Goal: Task Accomplishment & Management: Manage account settings

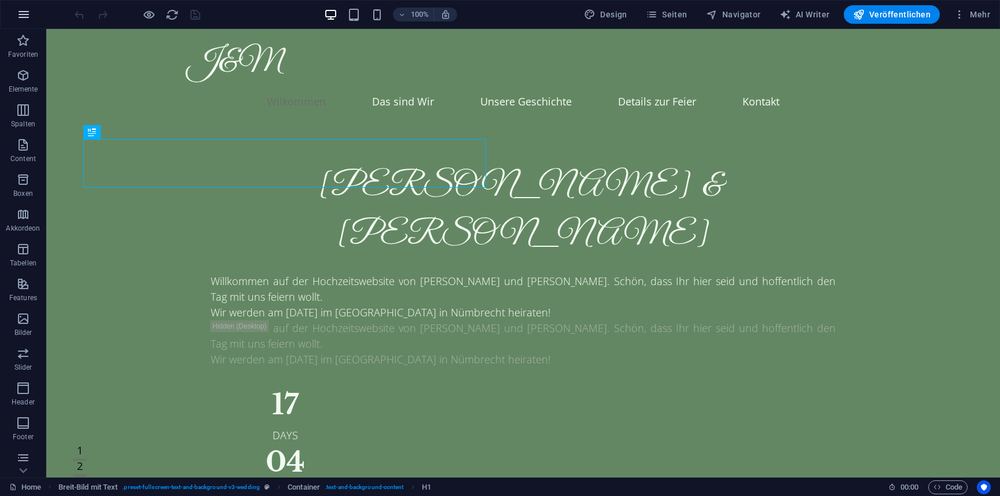
click at [21, 15] on icon "button" at bounding box center [24, 15] width 14 height 14
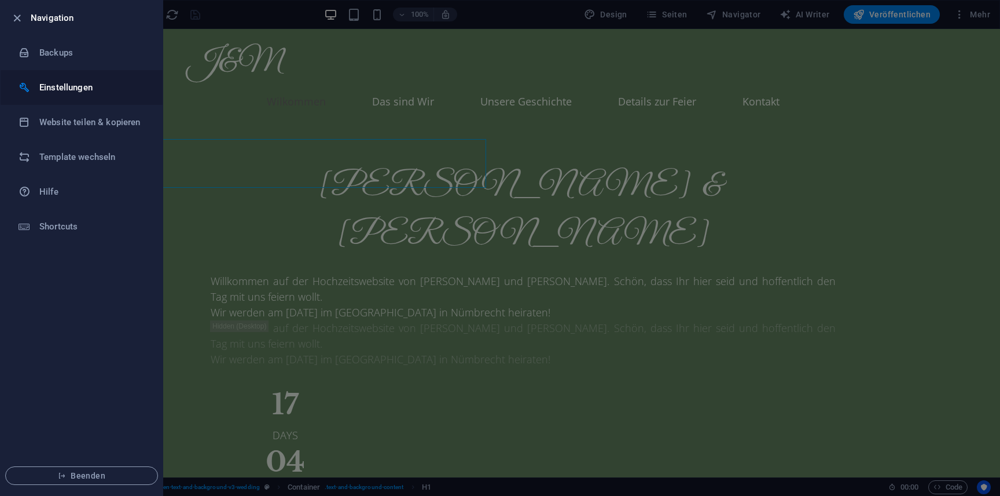
click at [86, 90] on h6 "Einstellungen" at bounding box center [92, 87] width 107 height 14
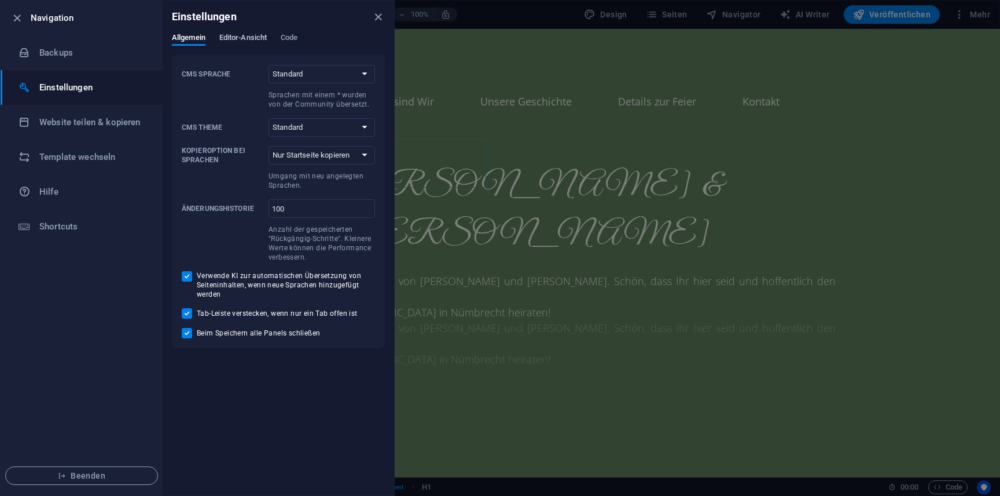
click at [265, 39] on span "Editor-Ansicht" at bounding box center [242, 39] width 47 height 16
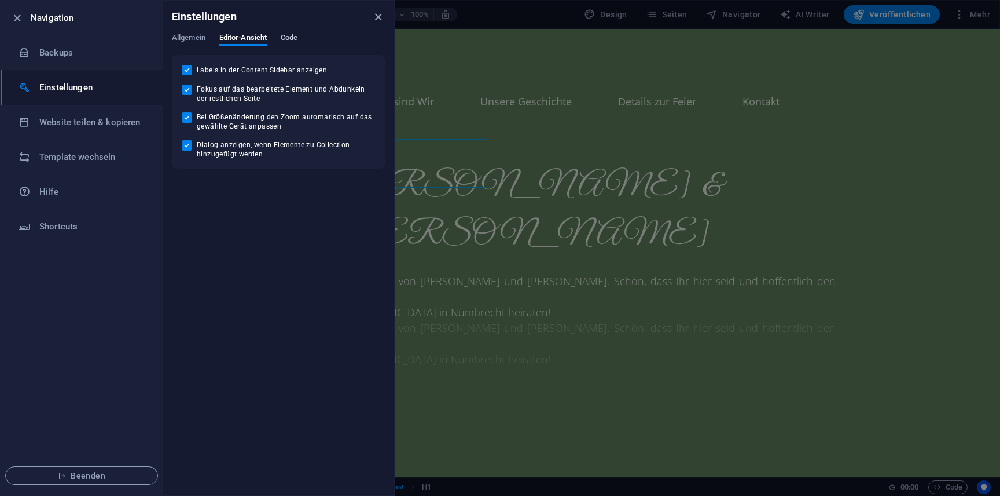
click at [292, 34] on span "Code" at bounding box center [289, 39] width 17 height 16
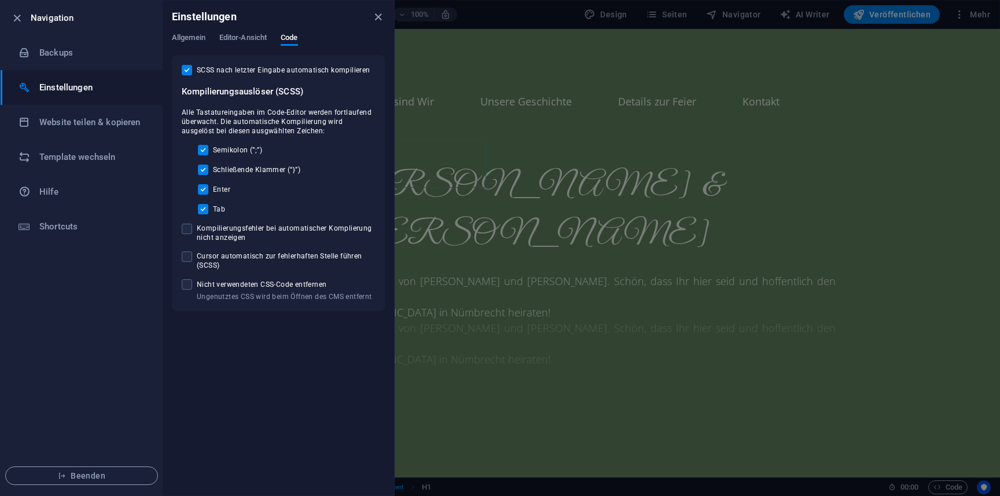
click at [263, 52] on div "Allgemein Editor-Ansicht Code" at bounding box center [278, 44] width 213 height 22
click at [254, 49] on div "Allgemein Editor-Ansicht Code" at bounding box center [278, 44] width 213 height 22
click at [255, 39] on span "Editor-Ansicht" at bounding box center [242, 39] width 47 height 16
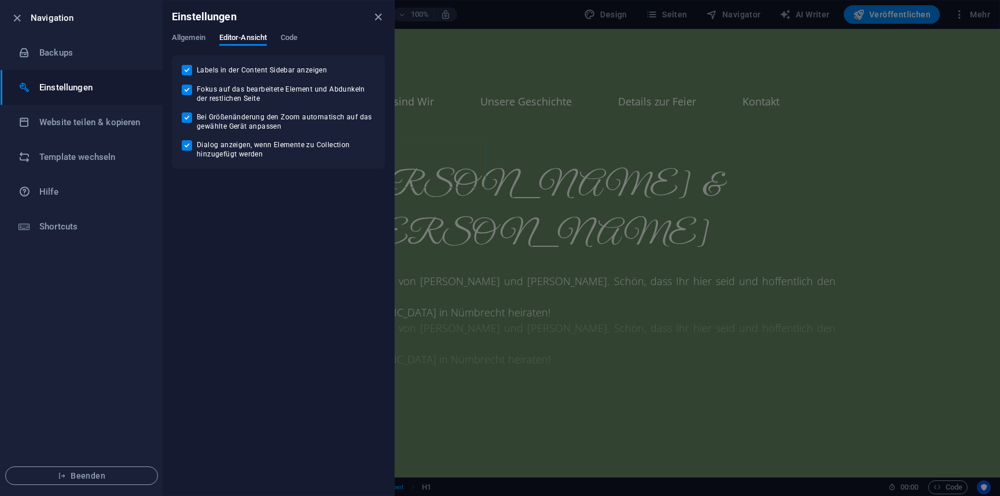
click at [218, 38] on div "Allgemein Editor-Ansicht Code" at bounding box center [278, 44] width 213 height 22
click at [196, 38] on span "Allgemein" at bounding box center [189, 39] width 34 height 16
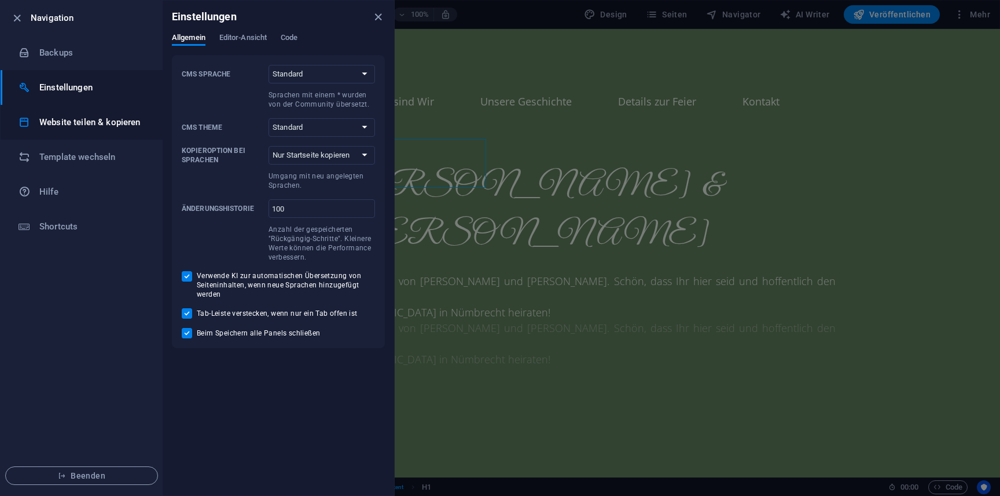
click at [129, 116] on h6 "Website teilen & kopieren" at bounding box center [92, 122] width 107 height 14
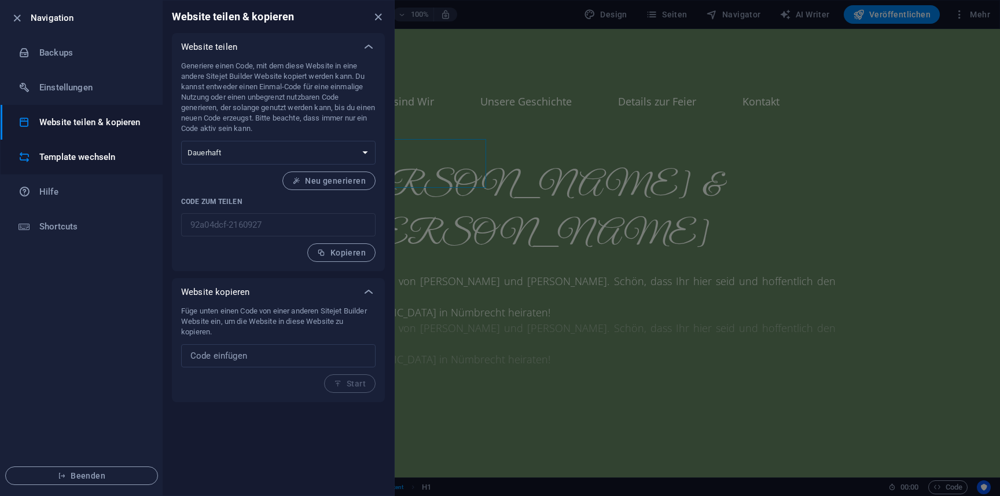
click at [111, 160] on h6 "Template wechseln" at bounding box center [92, 157] width 107 height 14
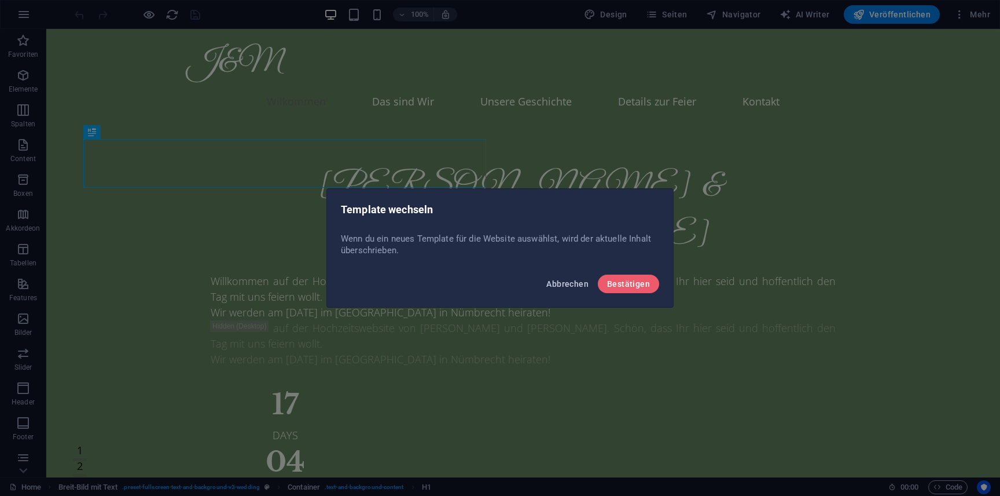
click at [572, 284] on span "Abbrechen" at bounding box center [567, 283] width 42 height 9
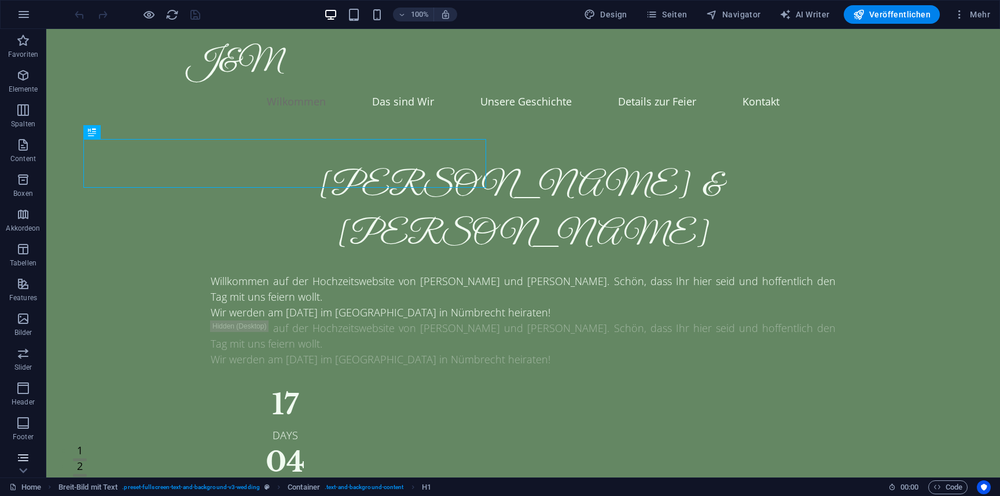
click at [26, 458] on icon "button" at bounding box center [23, 457] width 14 height 14
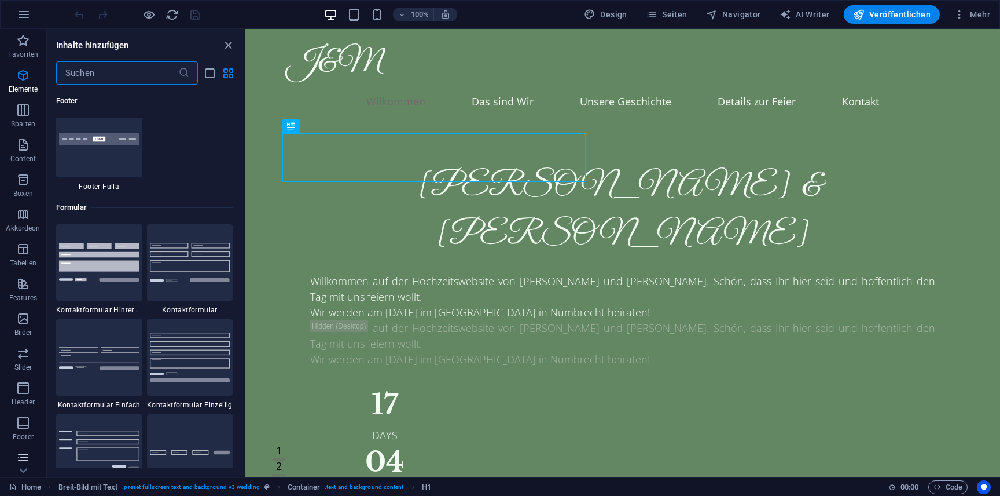
scroll to position [8452, 0]
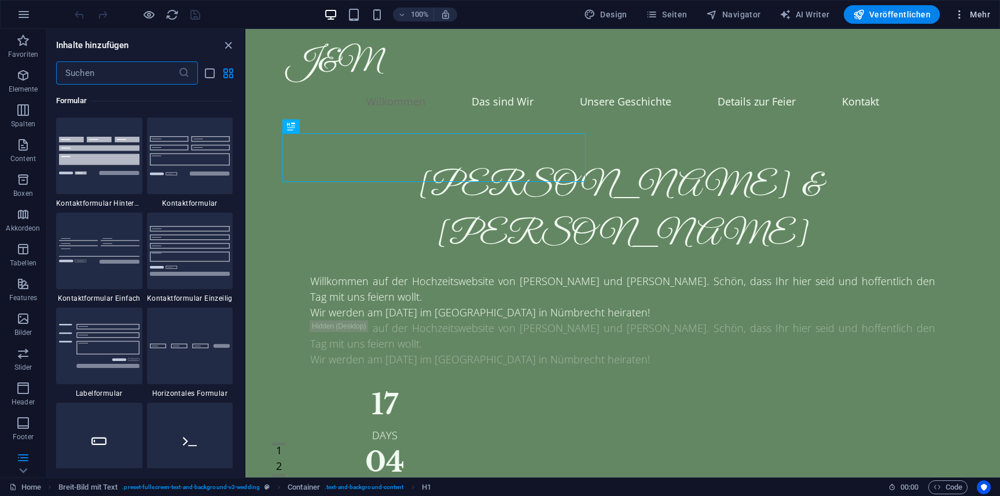
click at [969, 10] on span "Mehr" at bounding box center [972, 15] width 36 height 12
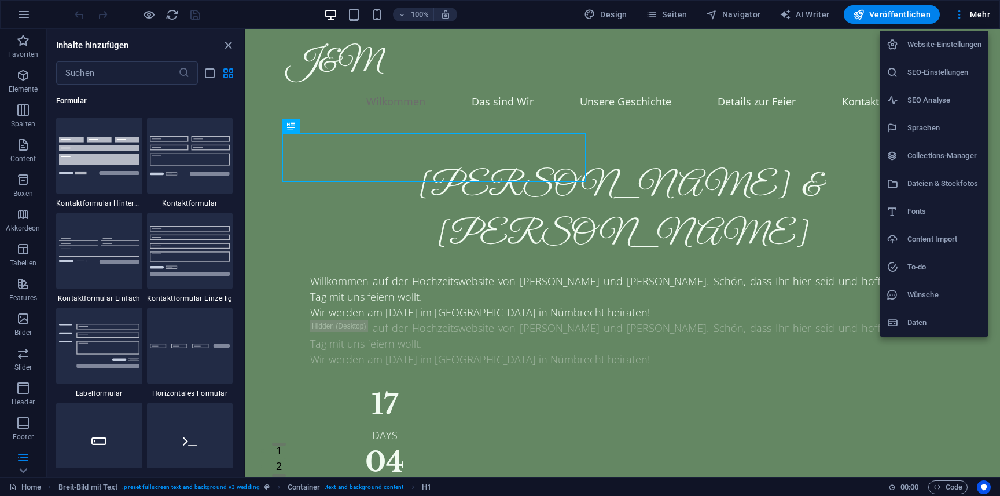
click at [941, 45] on h6 "Website-Einstellungen" at bounding box center [945, 45] width 74 height 14
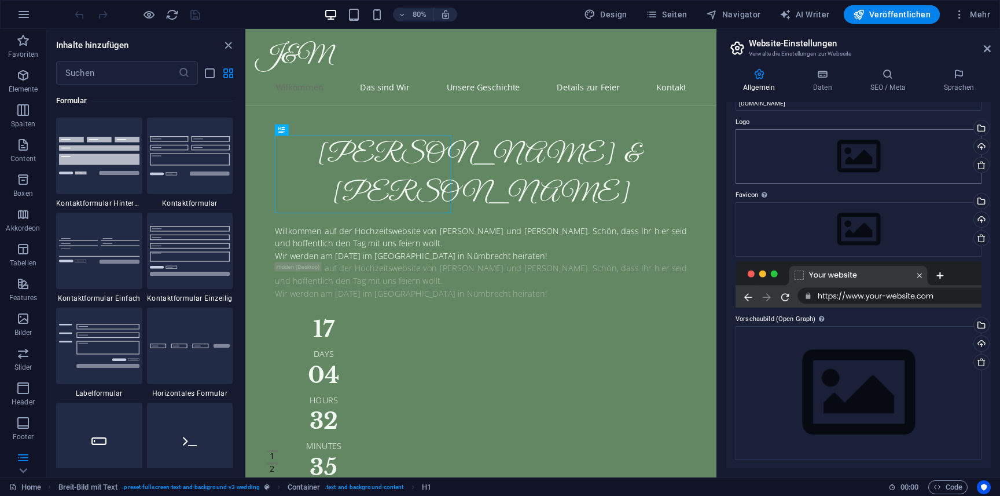
scroll to position [0, 0]
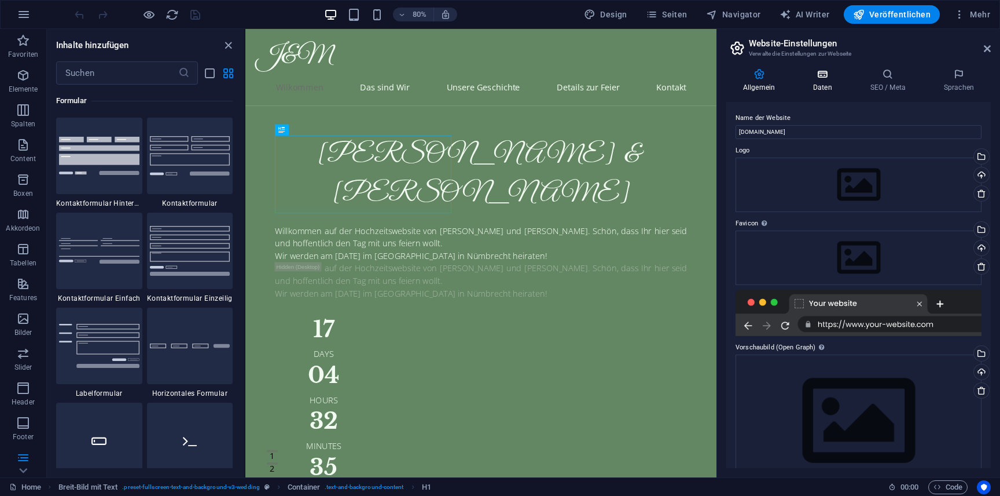
click at [822, 76] on icon at bounding box center [823, 74] width 53 height 12
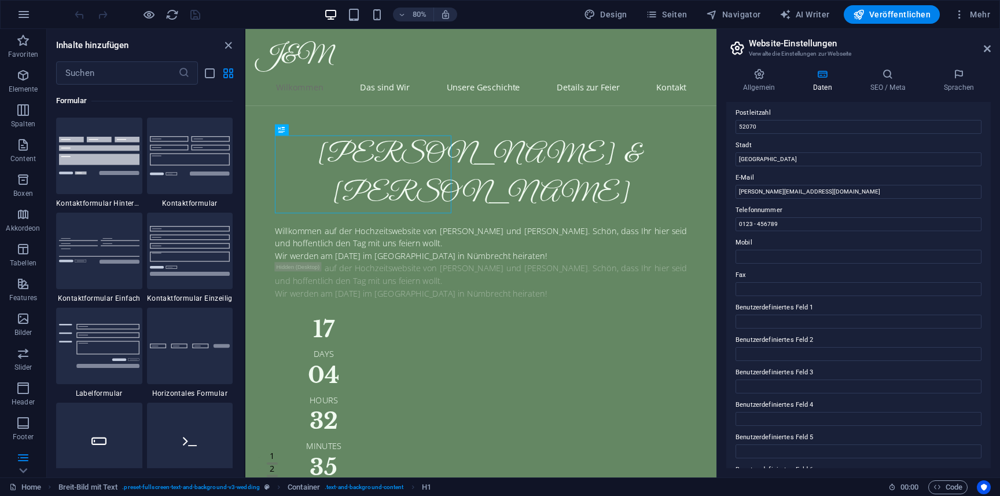
scroll to position [190, 0]
click at [975, 15] on span "Mehr" at bounding box center [972, 15] width 36 height 12
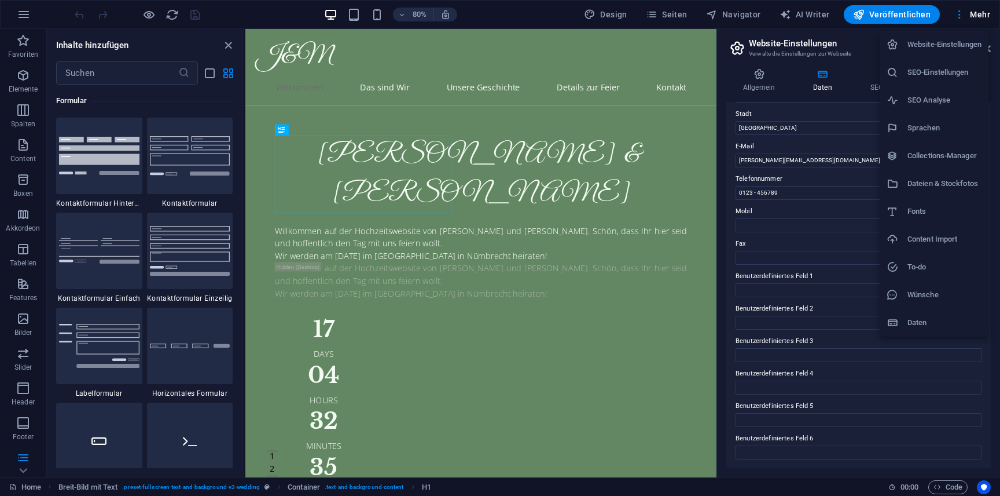
drag, startPoint x: 933, startPoint y: 314, endPoint x: 950, endPoint y: 178, distance: 137.1
click at [950, 178] on ul "Website-Einstellungen SEO-Einstellungen SEO Analyse Sprachen Collections-Manage…" at bounding box center [934, 184] width 109 height 306
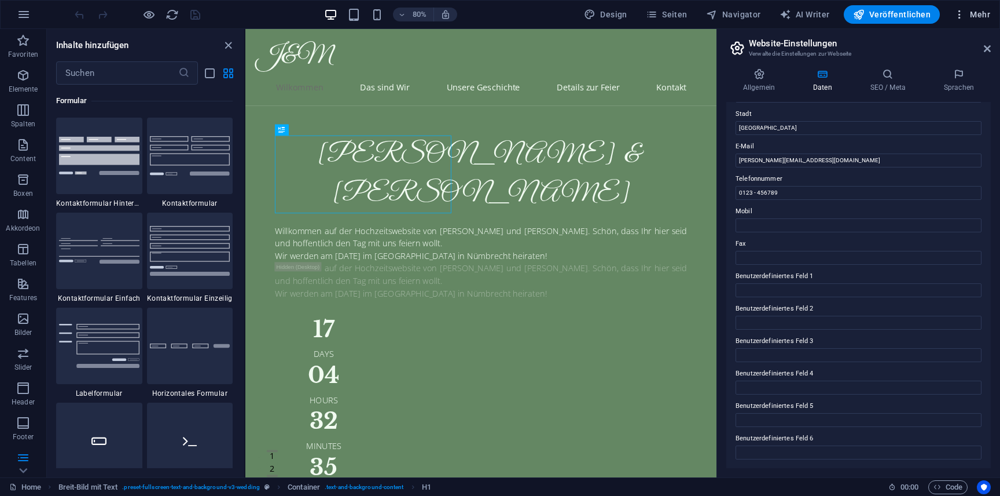
click at [970, 17] on span "Mehr" at bounding box center [972, 15] width 36 height 12
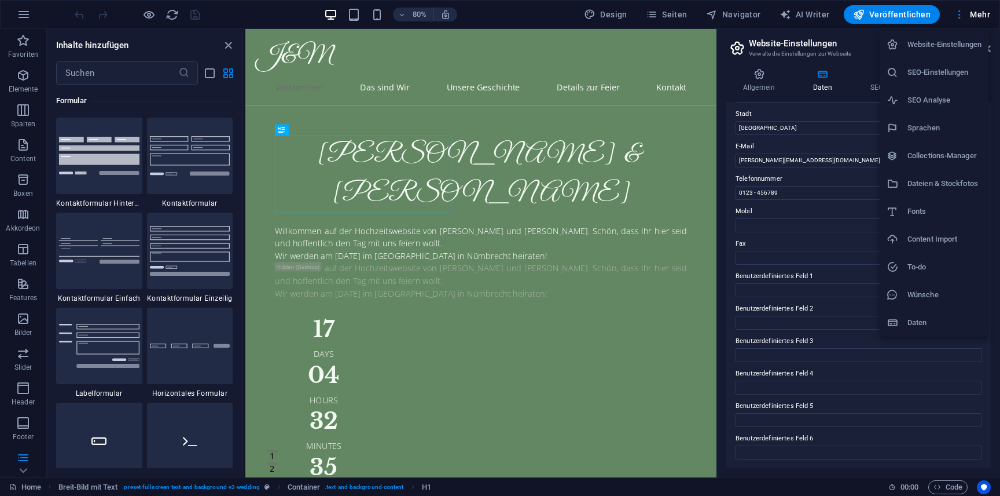
click at [951, 160] on h6 "Collections-Manager" at bounding box center [945, 156] width 74 height 14
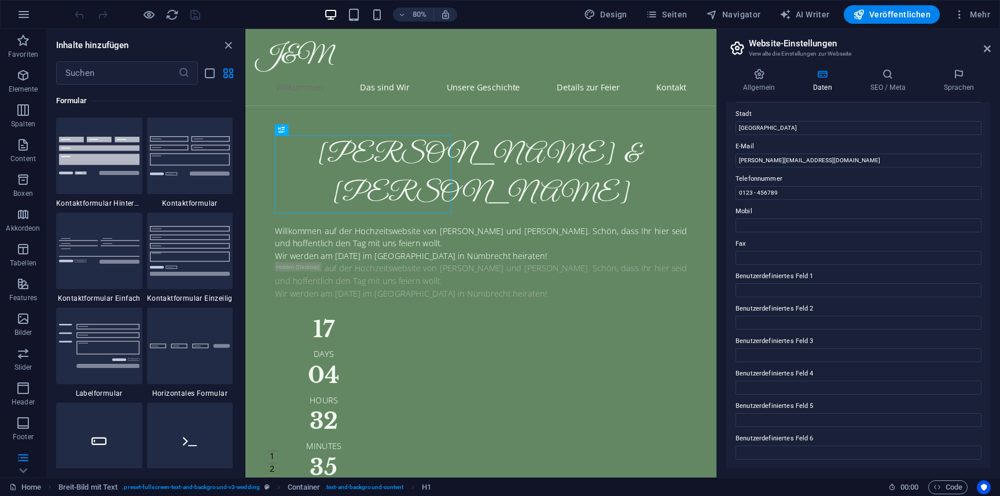
scroll to position [160, 0]
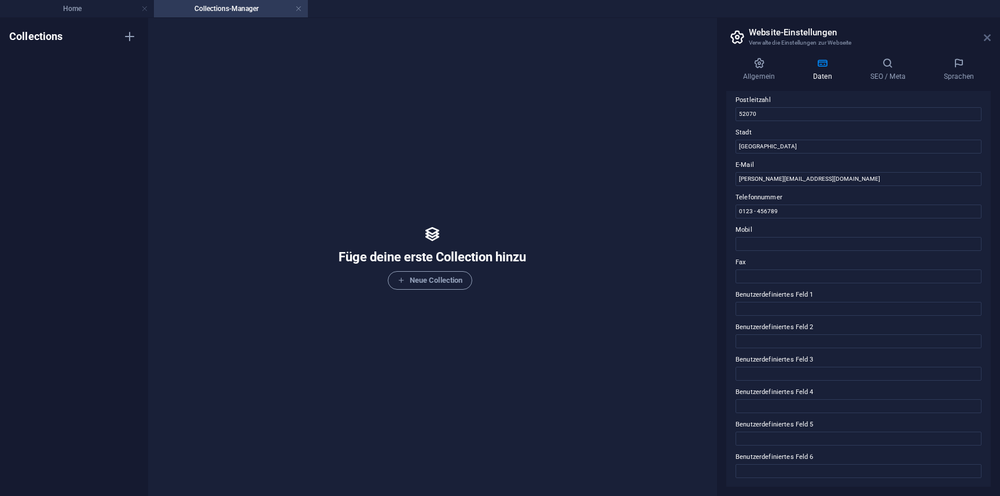
click at [990, 38] on icon at bounding box center [987, 37] width 7 height 9
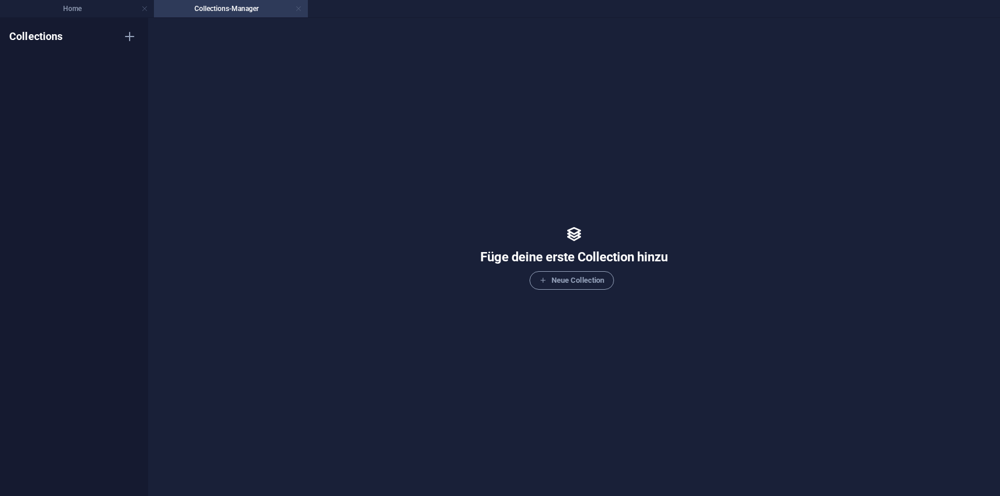
click at [301, 12] on link at bounding box center [298, 8] width 7 height 11
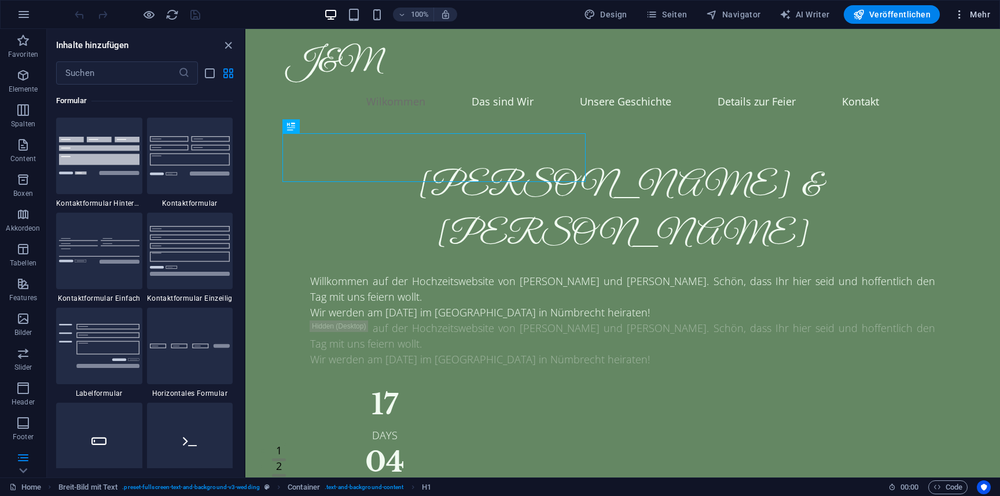
click at [978, 10] on span "Mehr" at bounding box center [972, 15] width 36 height 12
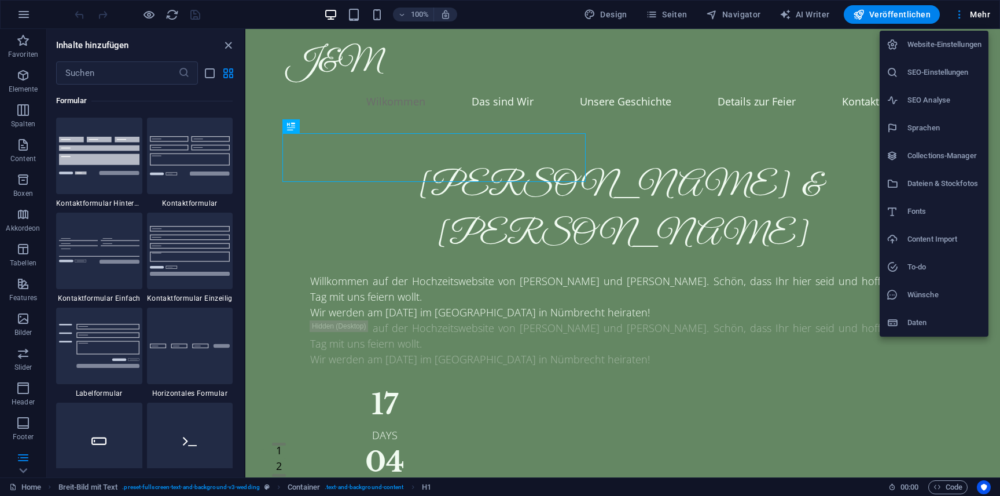
click at [962, 53] on li "Website-Einstellungen" at bounding box center [934, 45] width 109 height 28
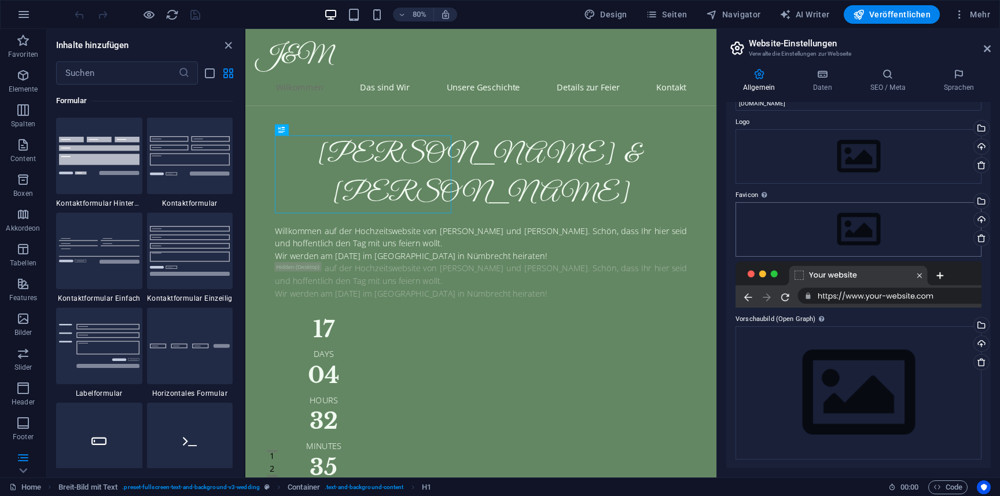
scroll to position [0, 0]
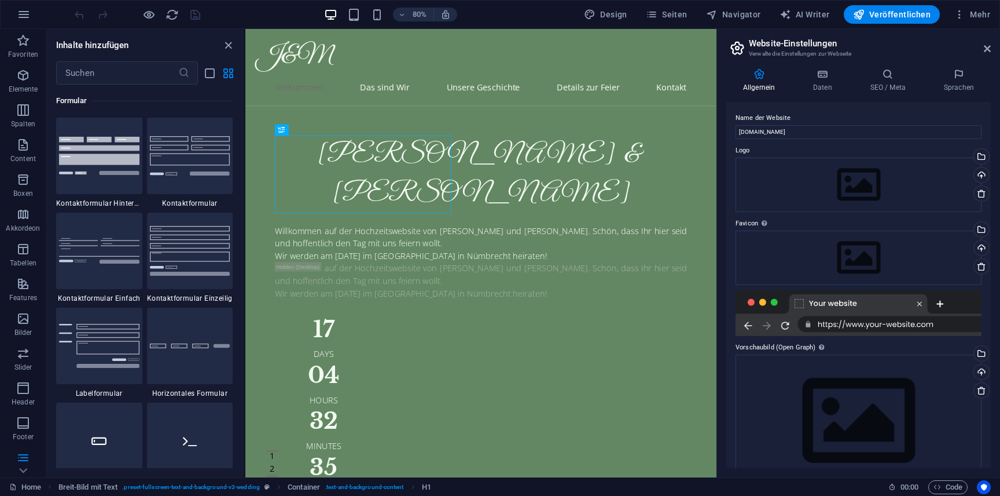
click at [986, 57] on header "Website-Einstellungen Verwalte die Einstellungen zur Webseite" at bounding box center [860, 44] width 262 height 30
click at [988, 50] on icon at bounding box center [987, 48] width 7 height 9
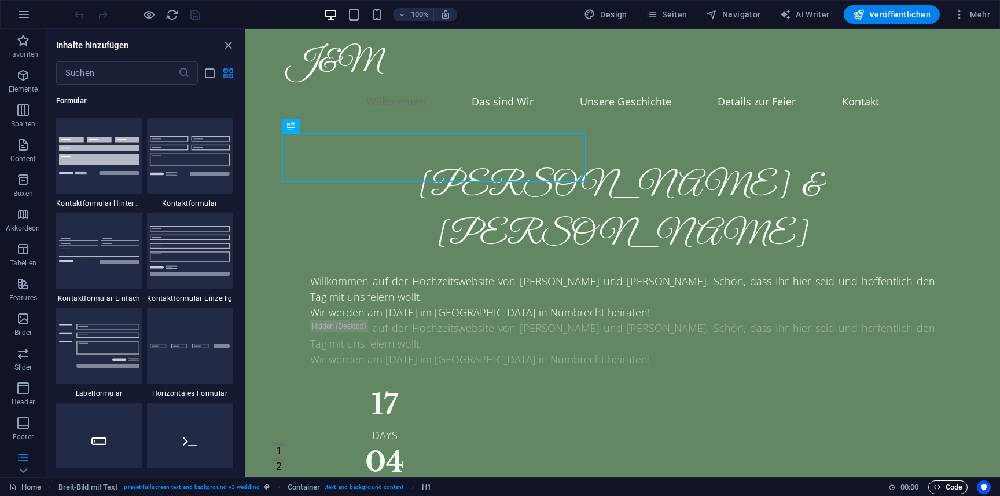
click at [959, 486] on span "Code" at bounding box center [948, 487] width 29 height 14
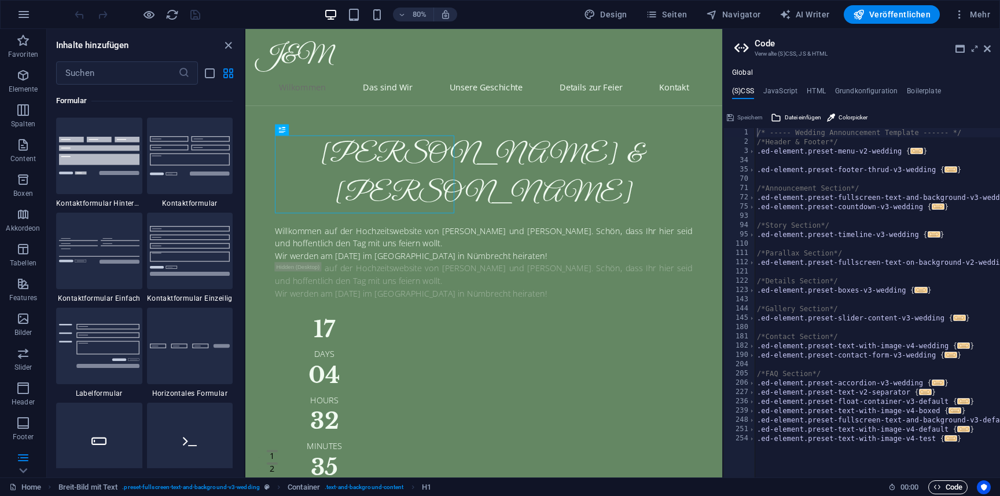
click at [959, 486] on span "Code" at bounding box center [948, 487] width 29 height 14
click at [987, 48] on icon at bounding box center [987, 48] width 7 height 9
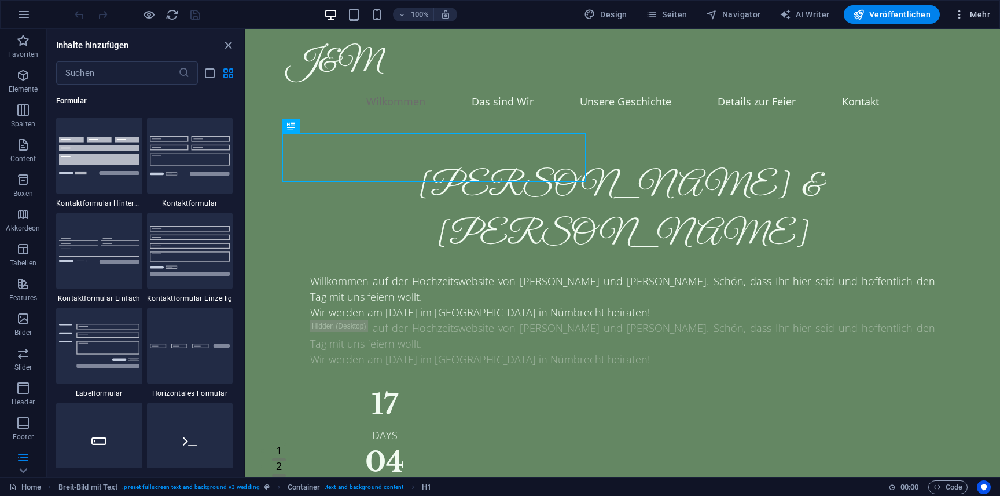
click at [970, 14] on span "Mehr" at bounding box center [972, 15] width 36 height 12
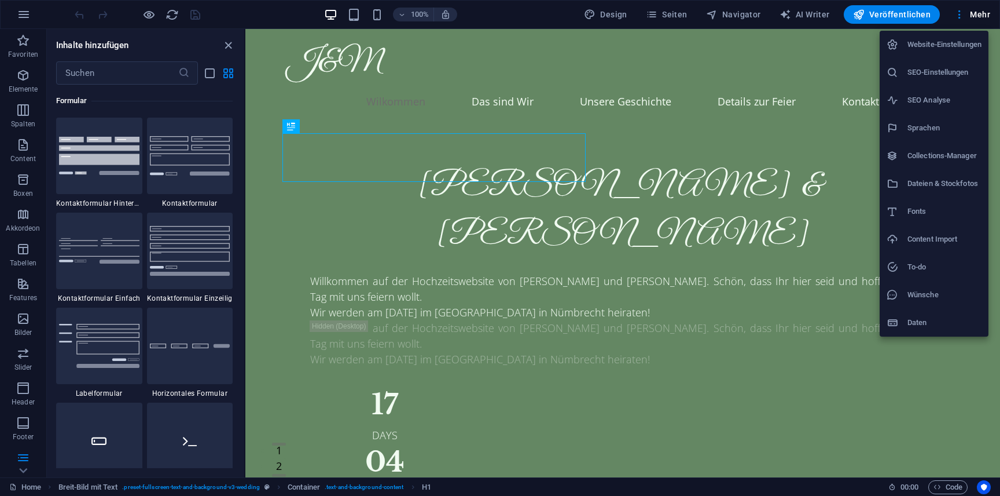
click at [944, 327] on h6 "Daten" at bounding box center [945, 322] width 74 height 14
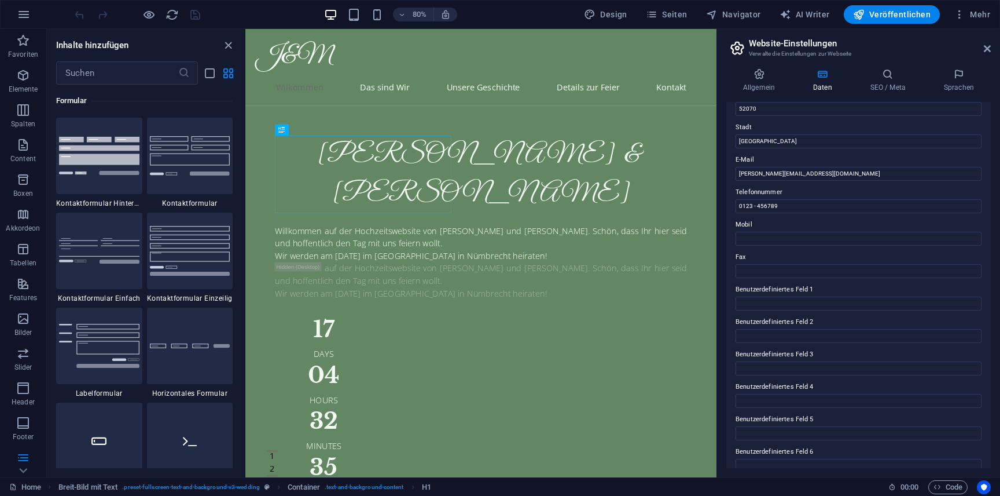
scroll to position [190, 0]
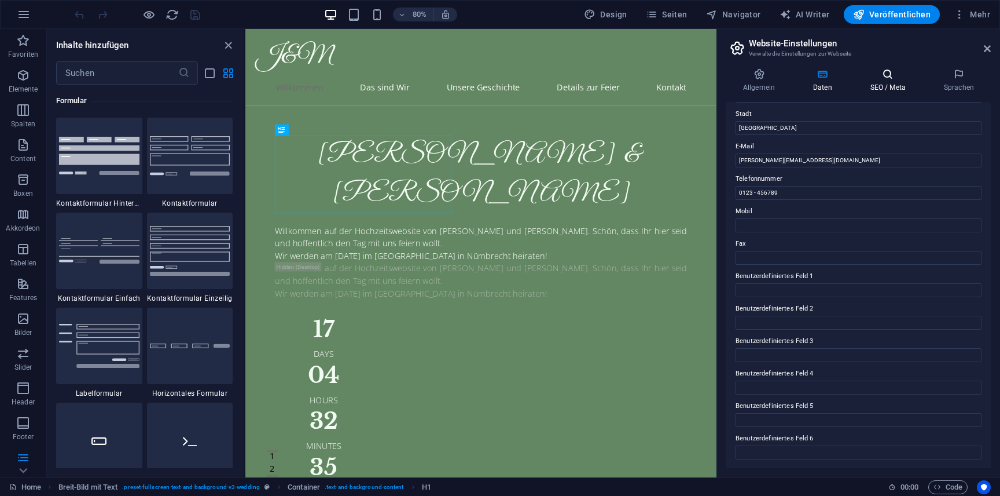
click at [876, 74] on icon at bounding box center [888, 74] width 69 height 12
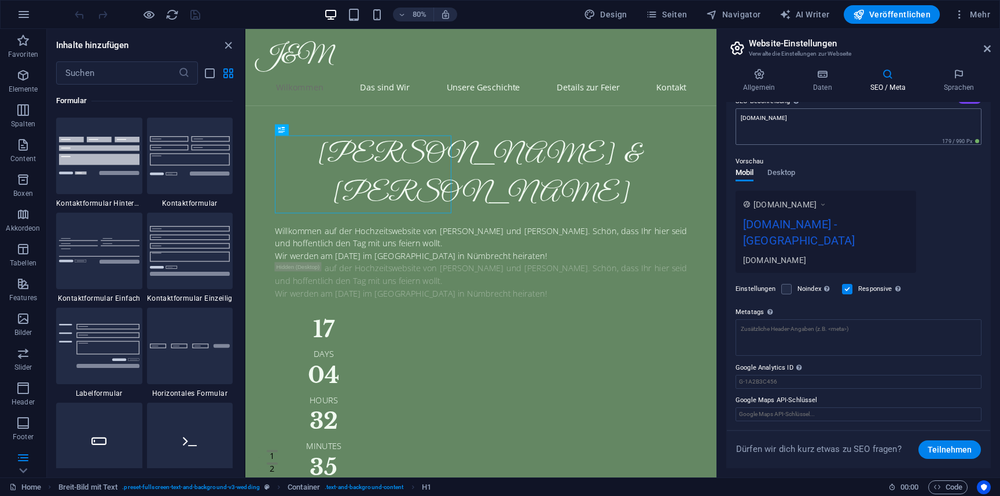
scroll to position [0, 0]
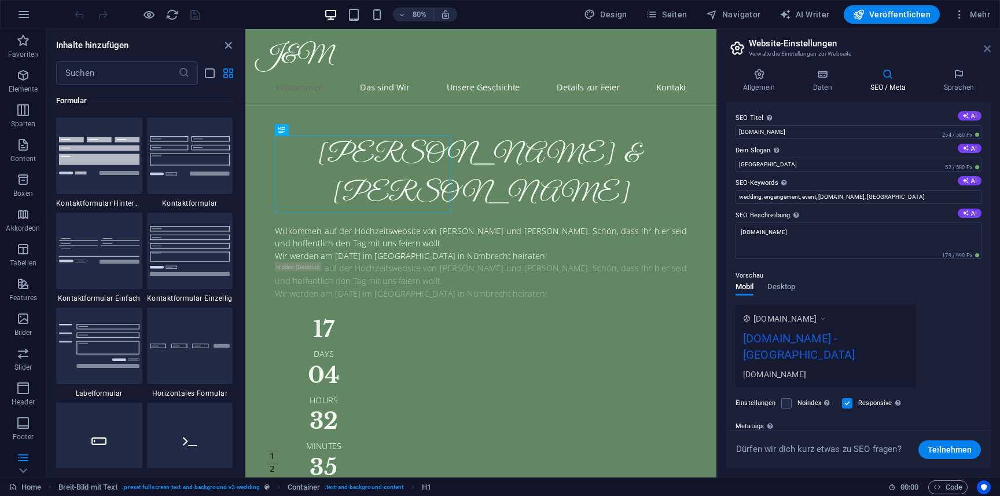
drag, startPoint x: 990, startPoint y: 50, endPoint x: 733, endPoint y: 13, distance: 259.1
click at [990, 50] on icon at bounding box center [987, 48] width 7 height 9
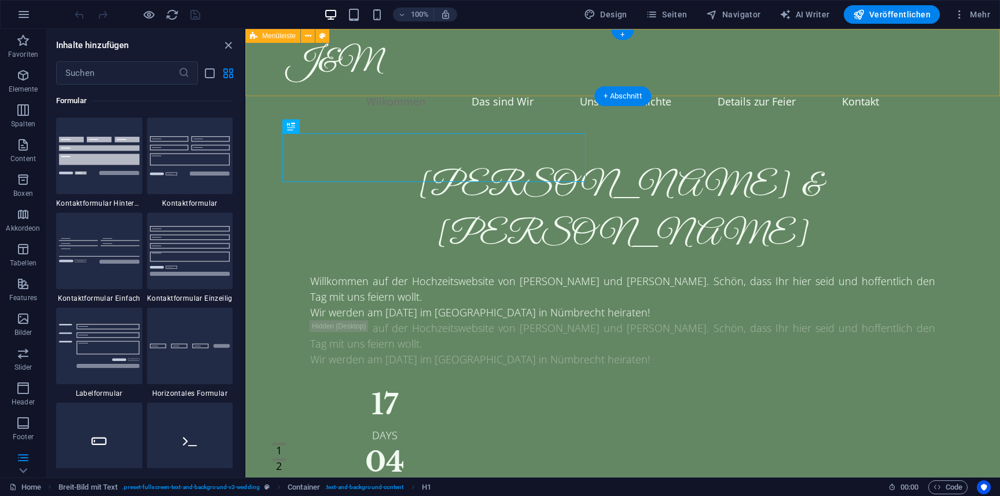
click at [943, 8] on div "Design Seiten Navigator AI Writer Veröffentlichen Mehr" at bounding box center [787, 14] width 416 height 19
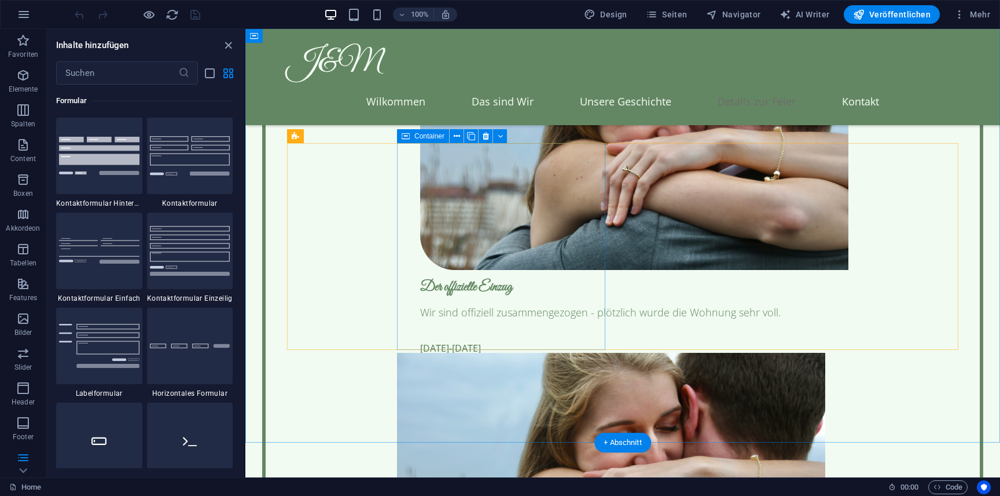
scroll to position [2919, 0]
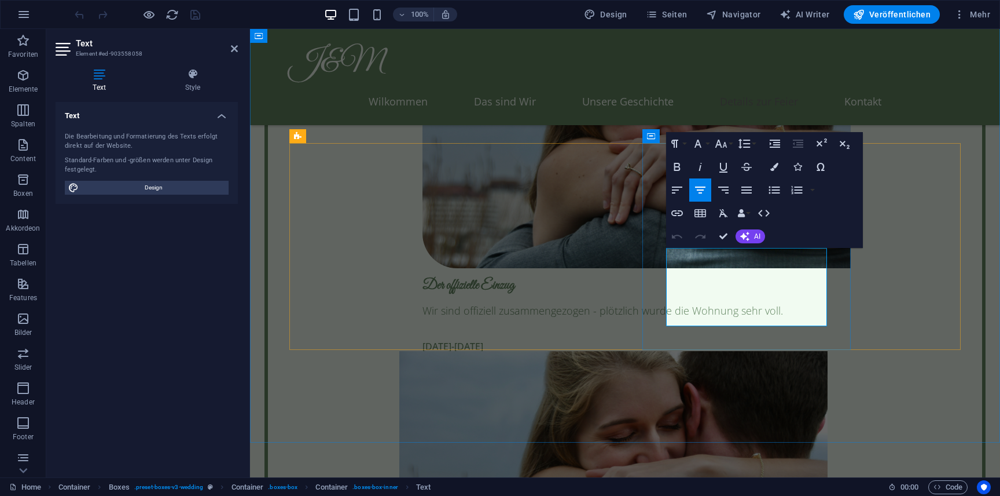
copy div "Samstag, 18. Juli 2026 Ab 15:00 Uhr Im Hotel Derichsweiler Hof Jakob-Engels-Str…"
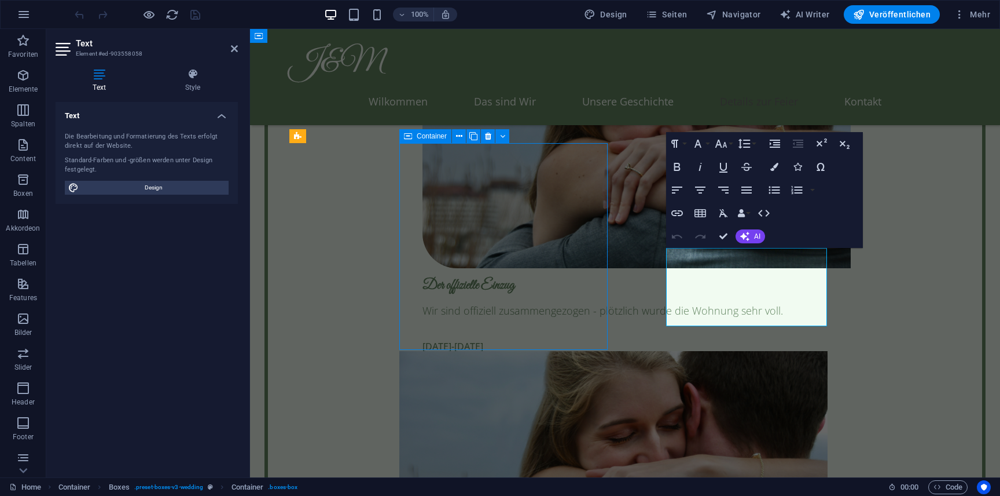
scroll to position [2827, 0]
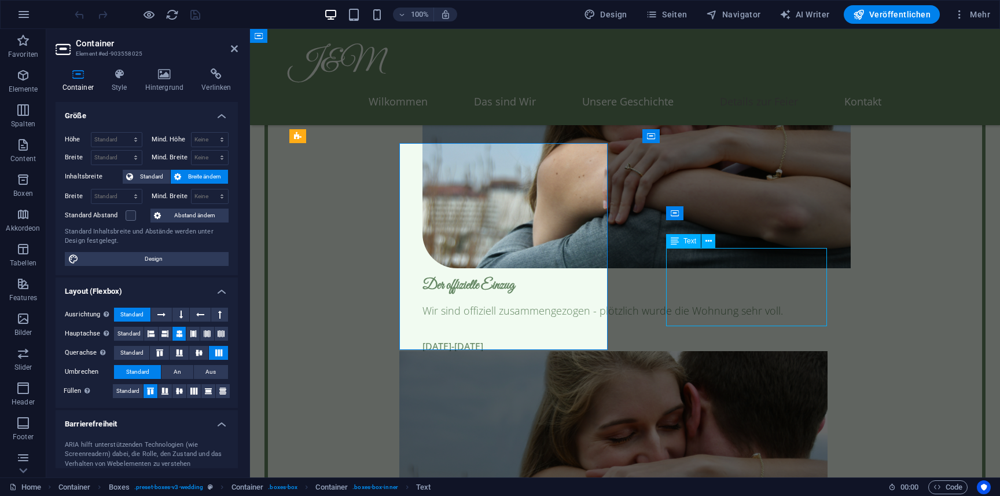
scroll to position [2827, 0]
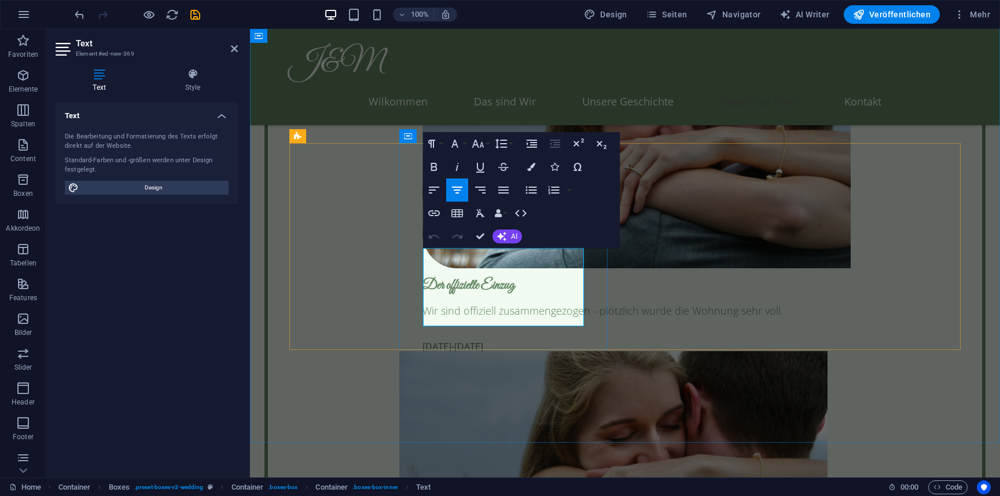
drag, startPoint x: 569, startPoint y: 289, endPoint x: 436, endPoint y: 284, distance: 133.2
drag, startPoint x: 551, startPoint y: 313, endPoint x: 447, endPoint y: 304, distance: 103.4
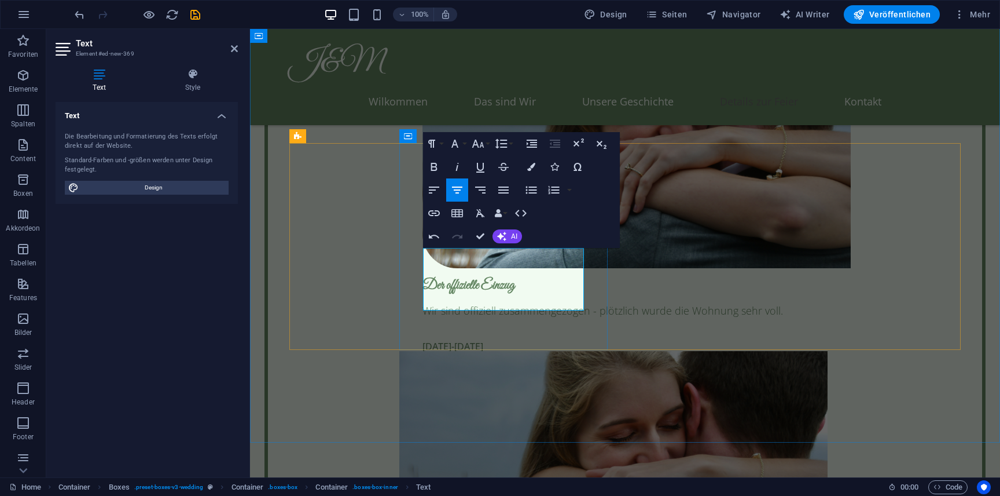
scroll to position [0, 2]
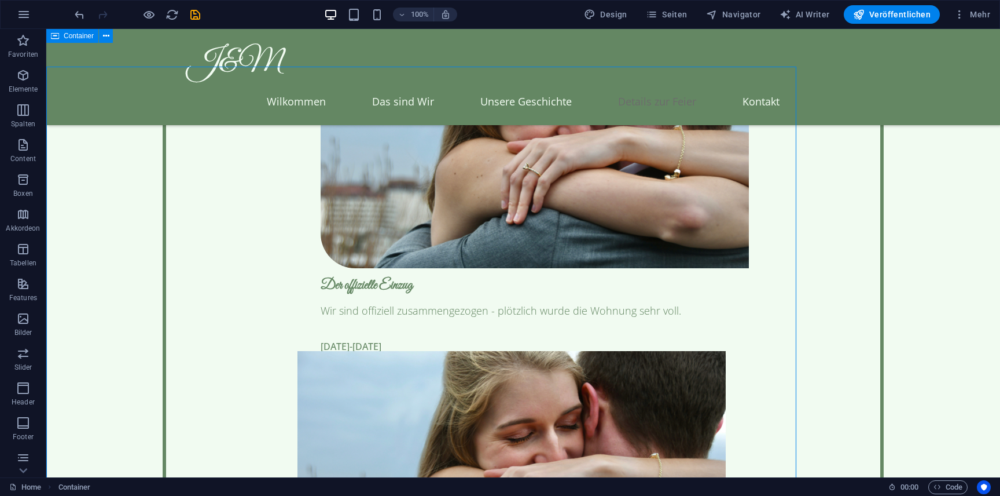
scroll to position [2827, 0]
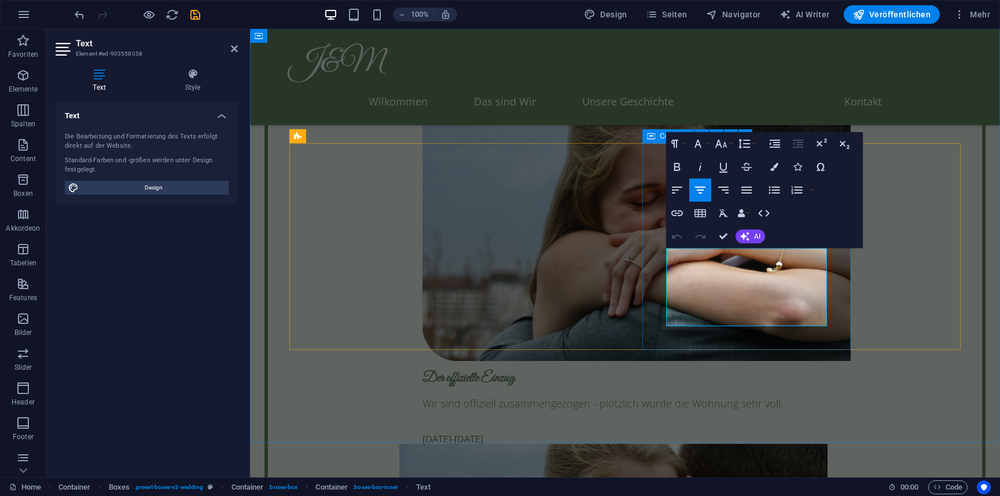
scroll to position [2919, 0]
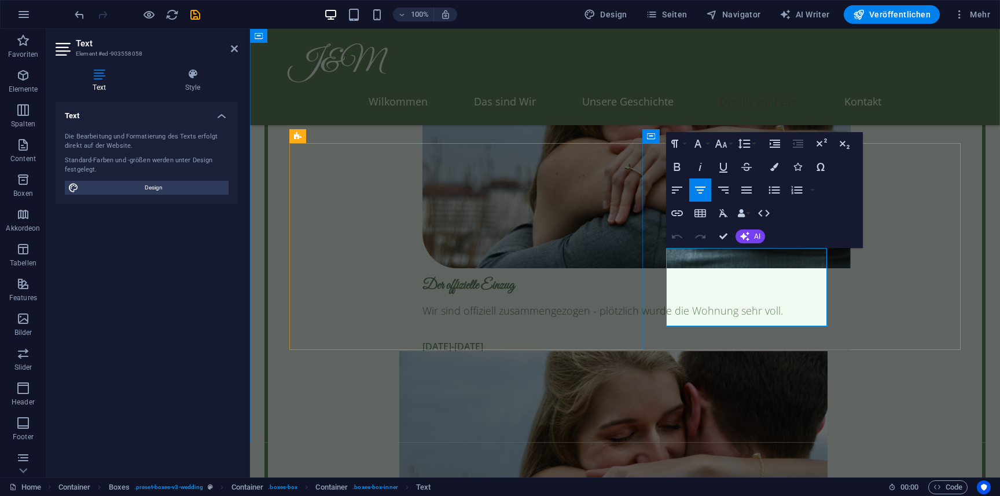
drag, startPoint x: 701, startPoint y: 287, endPoint x: 674, endPoint y: 286, distance: 26.7
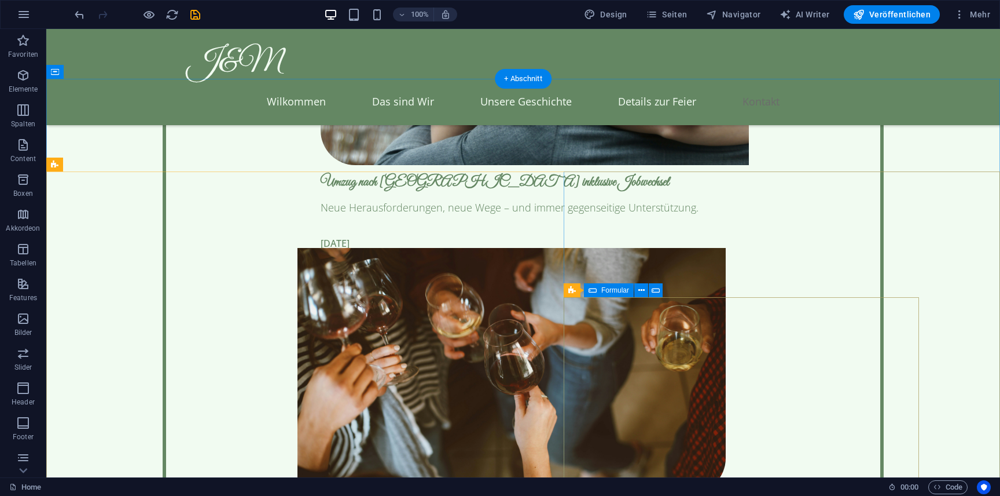
scroll to position [3686, 0]
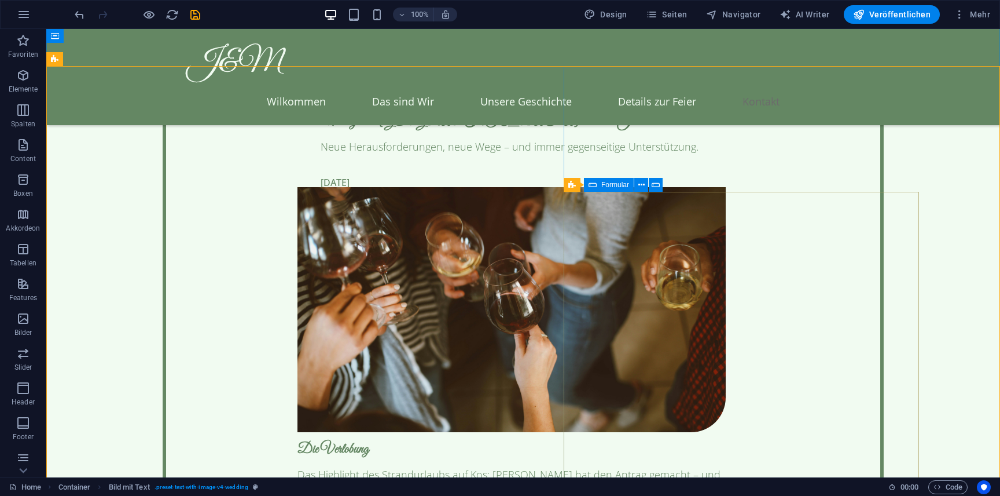
scroll to position [3748, 0]
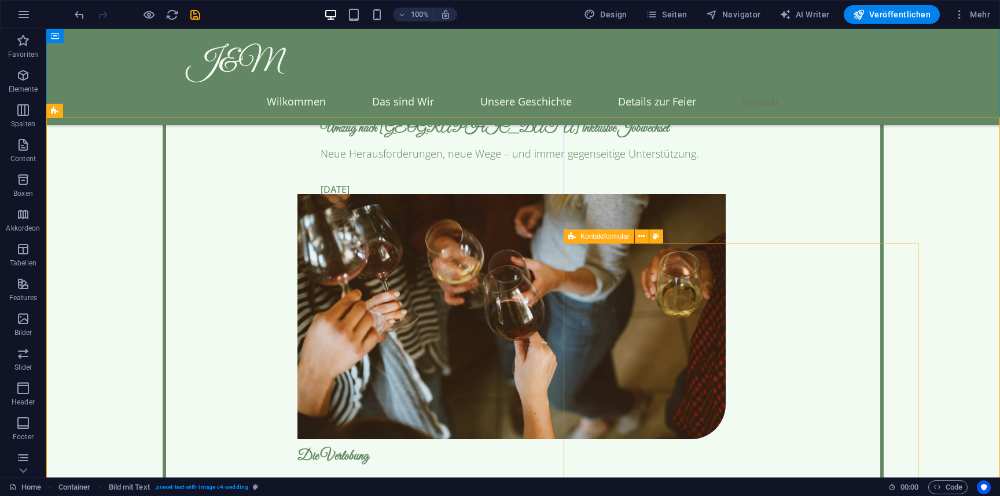
click at [577, 237] on div "Kontaktformular" at bounding box center [599, 236] width 71 height 14
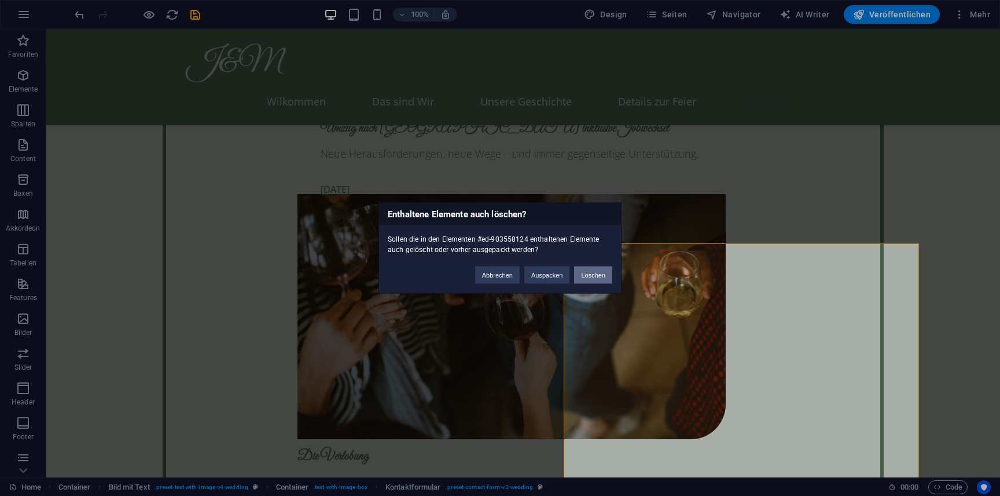
click at [590, 281] on button "Löschen" at bounding box center [593, 274] width 38 height 17
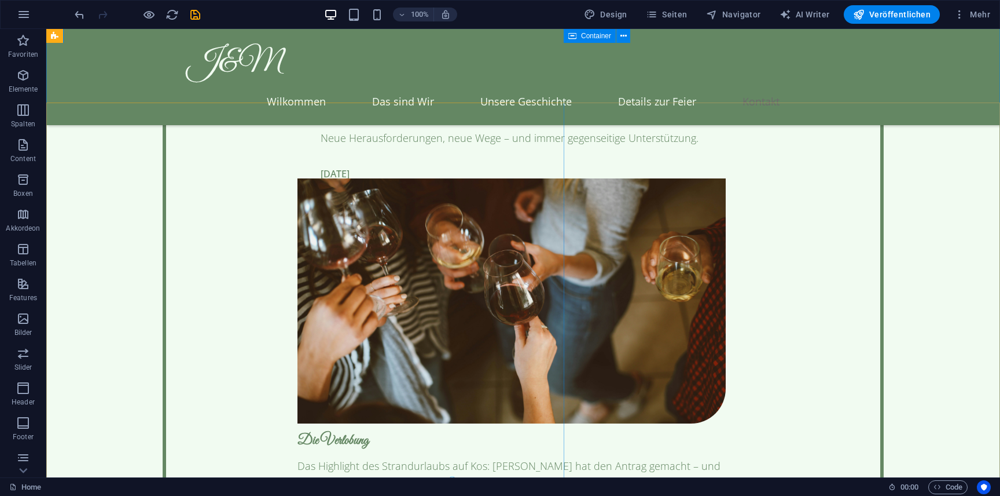
scroll to position [3762, 0]
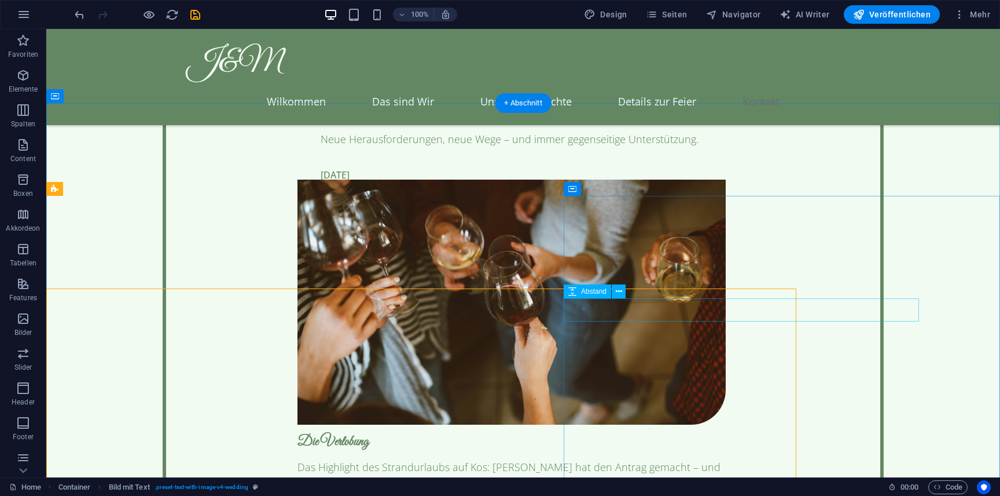
scroll to position [3670, 0]
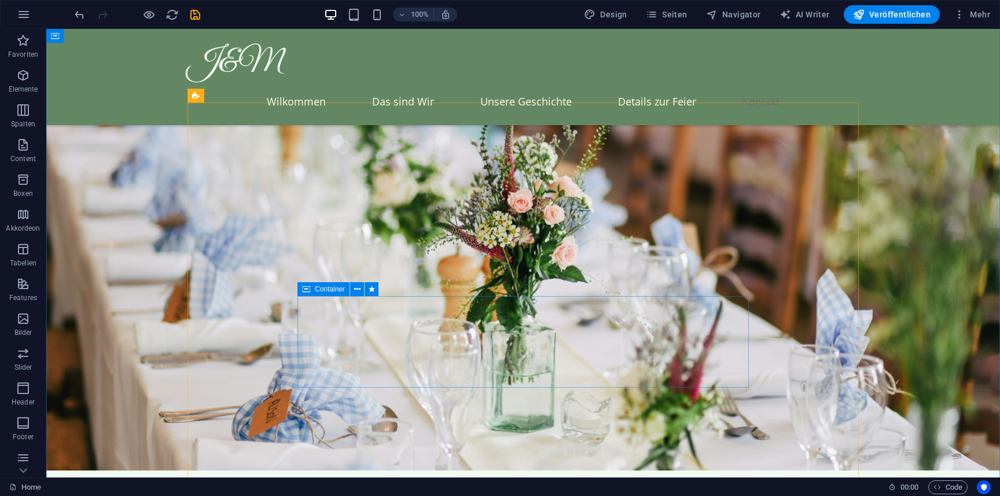
scroll to position [4324, 0]
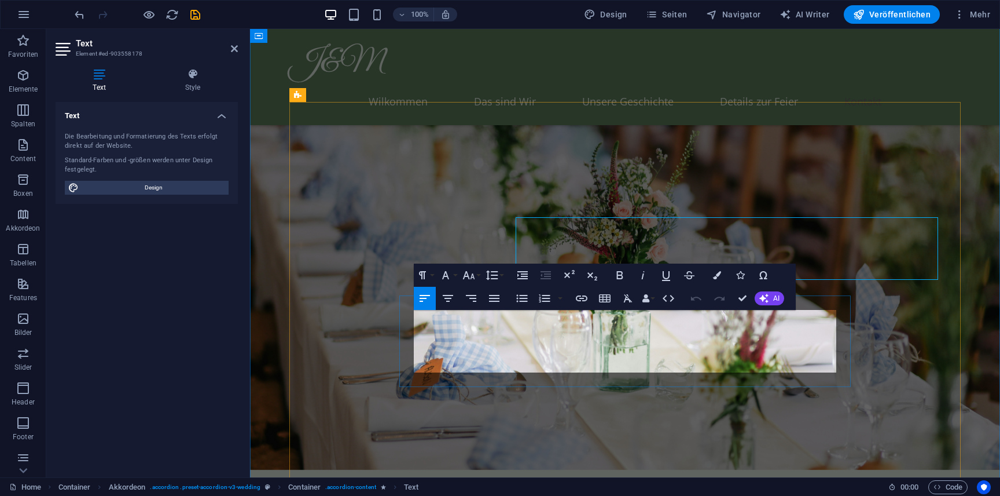
scroll to position [4416, 0]
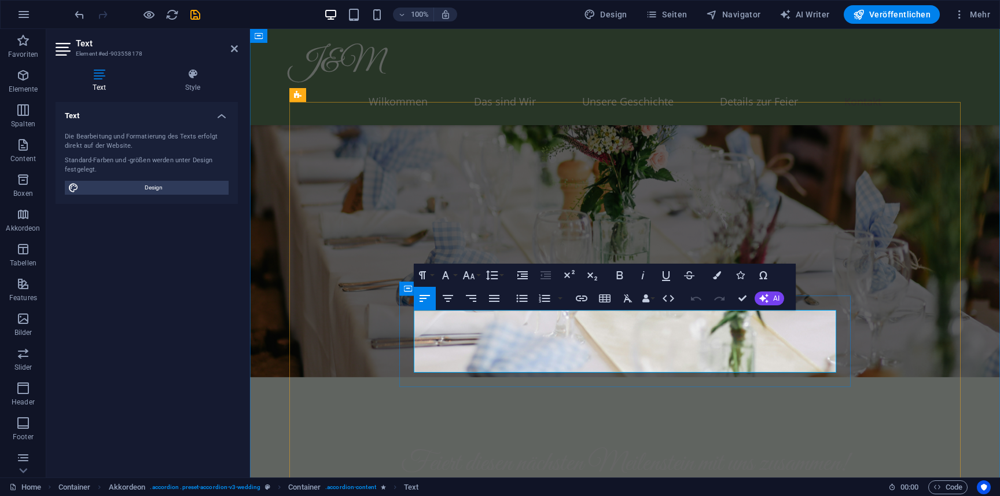
drag, startPoint x: 546, startPoint y: 362, endPoint x: 425, endPoint y: 302, distance: 135.7
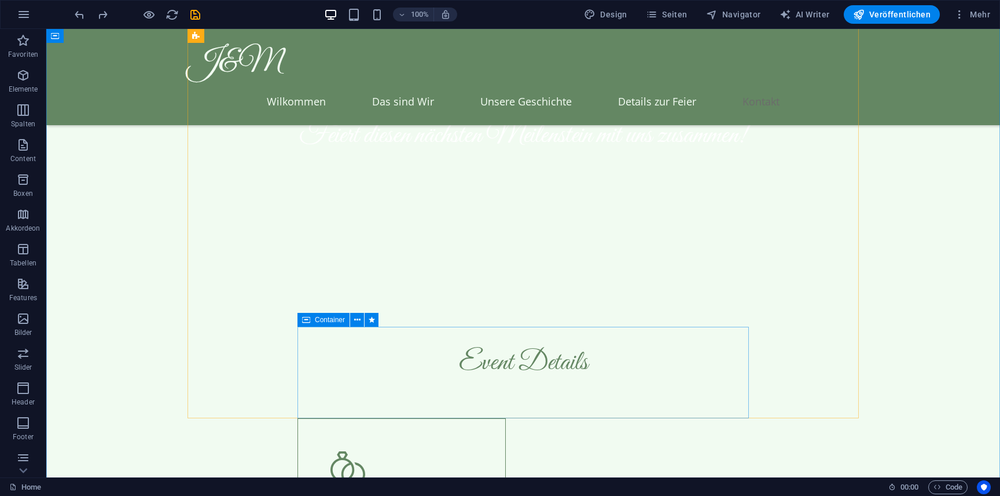
scroll to position [4720, 0]
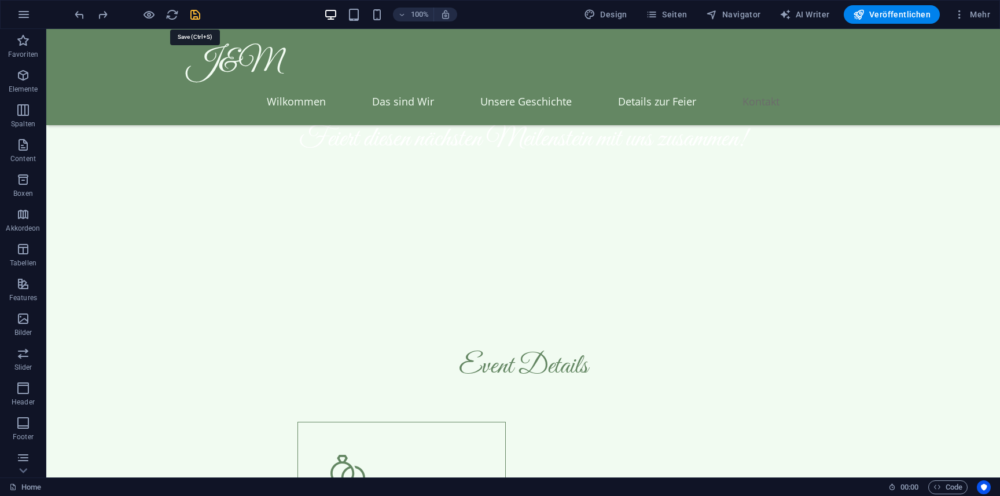
click at [190, 9] on icon "save" at bounding box center [195, 14] width 13 height 13
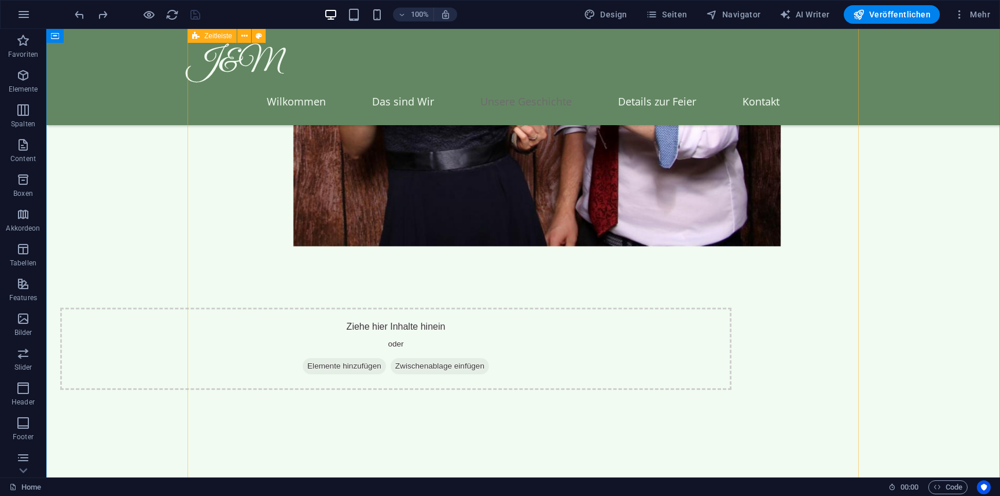
scroll to position [1589, 0]
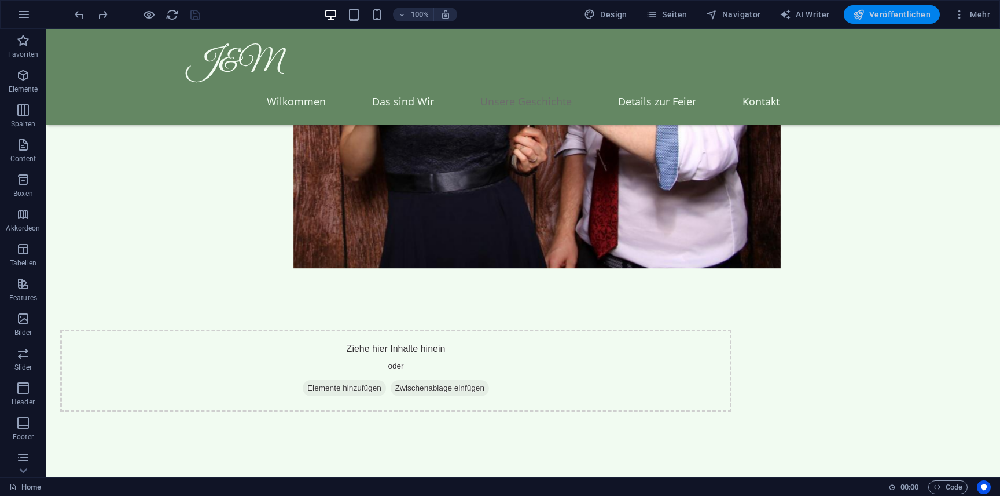
click at [867, 7] on button "Veröffentlichen" at bounding box center [892, 14] width 96 height 19
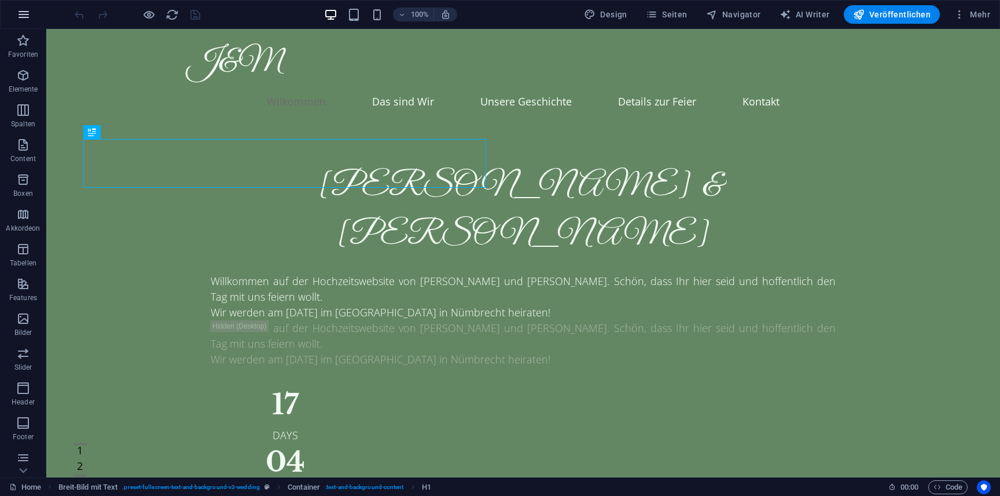
click at [27, 16] on icon "button" at bounding box center [24, 15] width 14 height 14
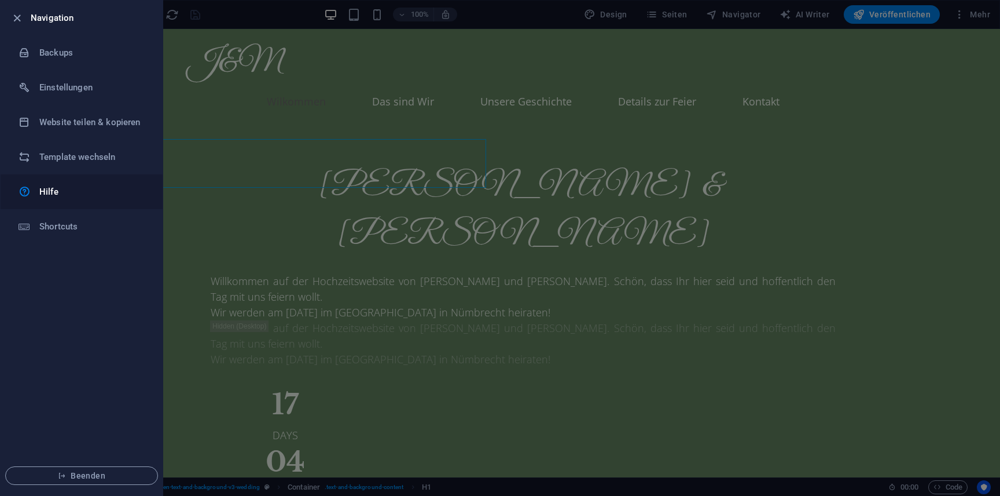
click at [71, 193] on h6 "Hilfe" at bounding box center [92, 192] width 107 height 14
click at [89, 96] on li "Einstellungen" at bounding box center [82, 87] width 162 height 35
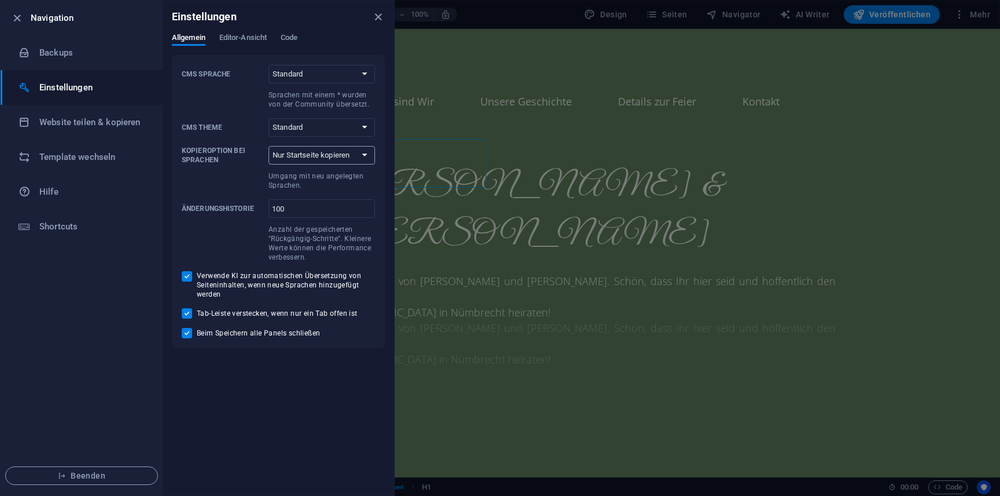
click at [324, 159] on select "Nur Startseite kopieren Alle Unterseiten kopieren" at bounding box center [322, 155] width 107 height 19
click at [334, 130] on select "Standard Dark Light" at bounding box center [322, 127] width 107 height 19
click at [254, 37] on span "Editor-Ansicht" at bounding box center [242, 39] width 47 height 16
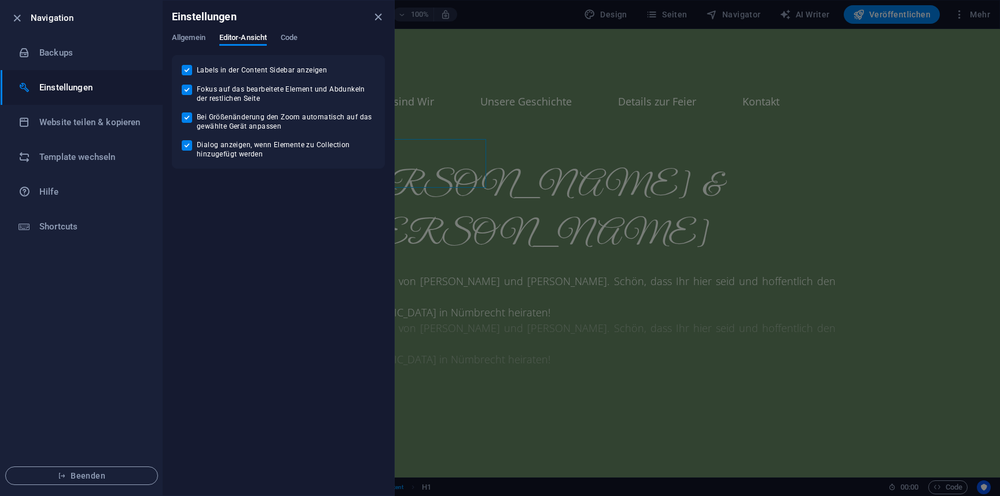
click at [281, 41] on div "Allgemein Editor-Ansicht Code" at bounding box center [278, 44] width 213 height 22
click at [294, 32] on div "Einstellungen" at bounding box center [279, 17] width 232 height 32
click at [292, 38] on span "Code" at bounding box center [289, 39] width 17 height 16
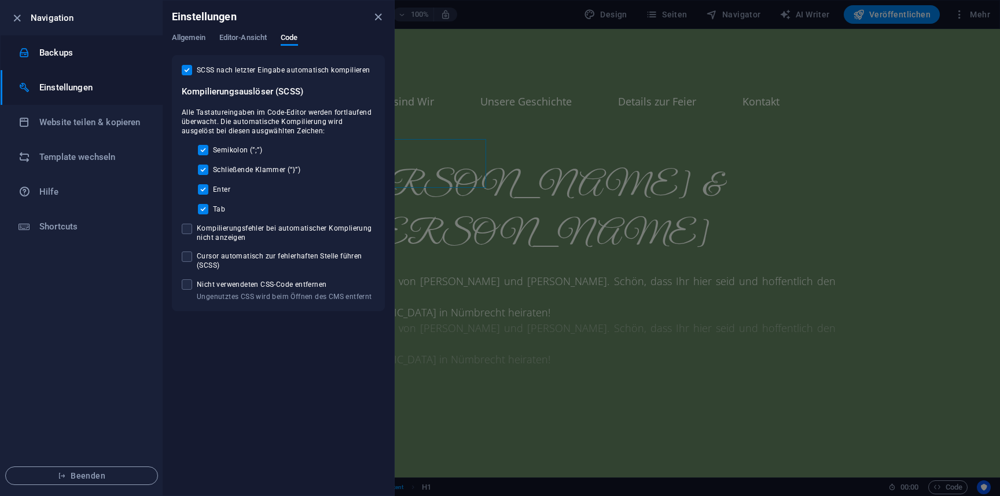
click at [68, 55] on h6 "Backups" at bounding box center [92, 53] width 107 height 14
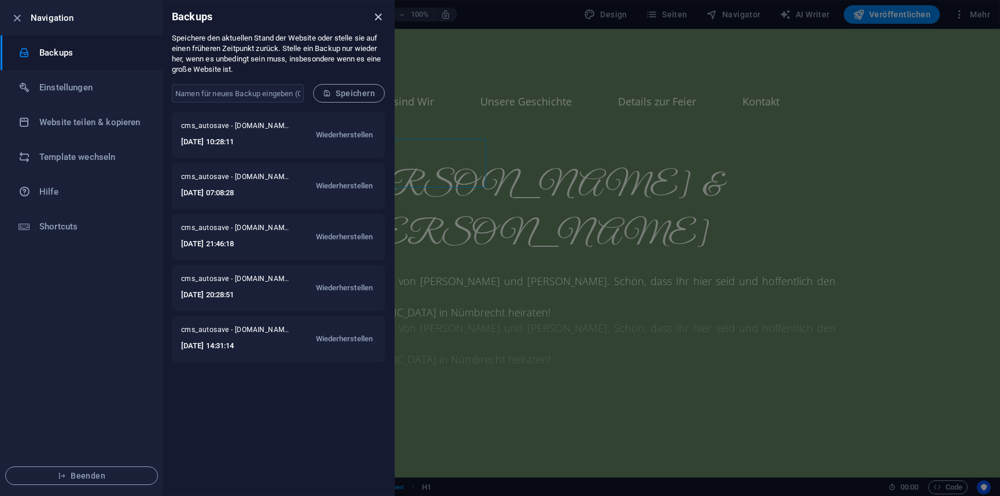
click at [375, 17] on icon "close" at bounding box center [378, 16] width 13 height 13
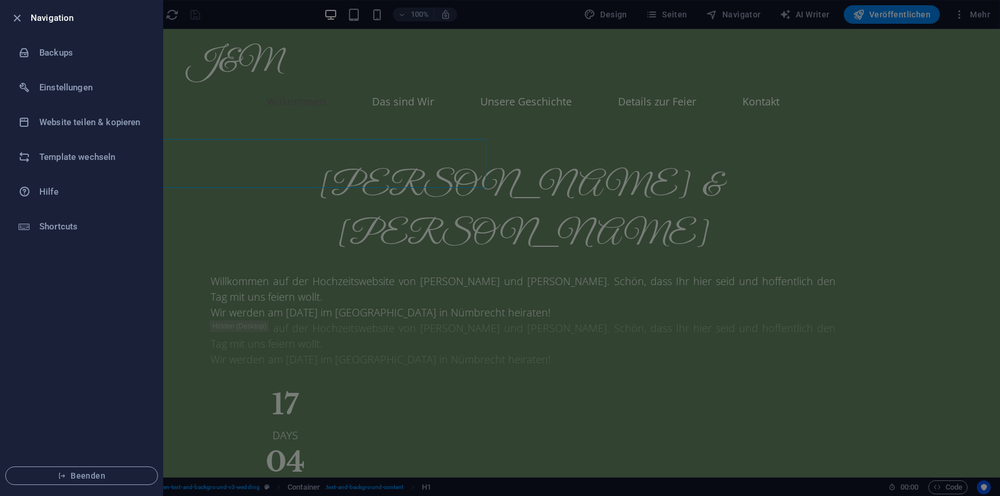
click at [467, 11] on div at bounding box center [500, 248] width 1000 height 496
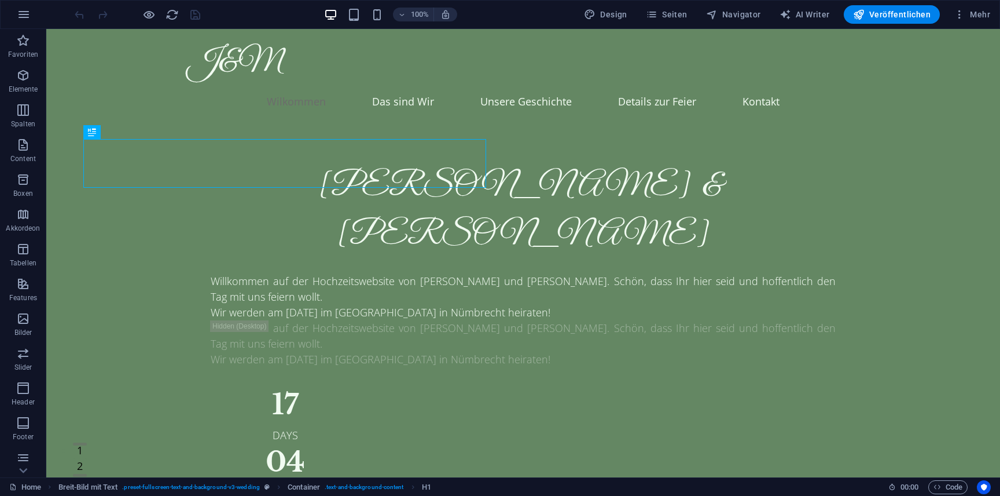
drag, startPoint x: 450, startPoint y: 15, endPoint x: 496, endPoint y: 12, distance: 45.8
click at [496, 12] on div "100% Design Seiten Navigator AI Writer Veröffentlichen Mehr" at bounding box center [533, 14] width 923 height 19
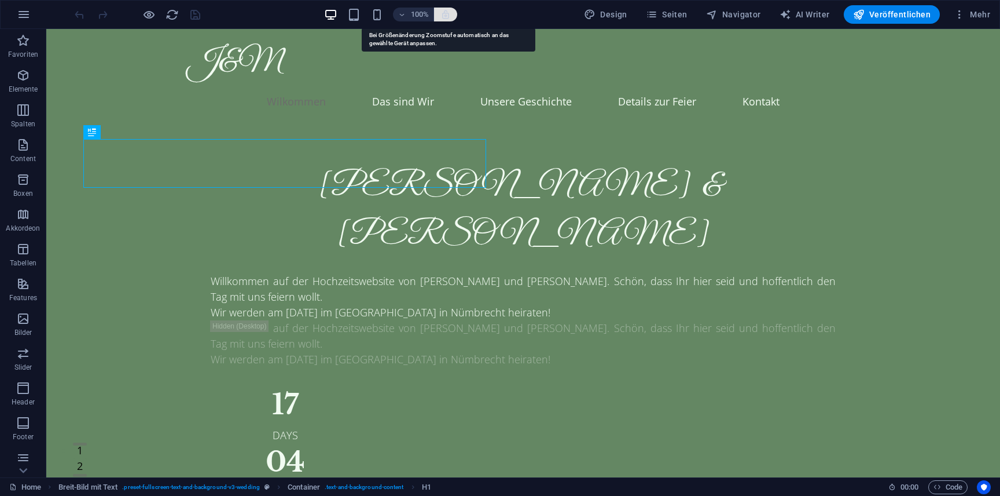
click at [451, 13] on icon "button" at bounding box center [446, 14] width 10 height 10
click at [451, 16] on icon "button" at bounding box center [446, 14] width 10 height 10
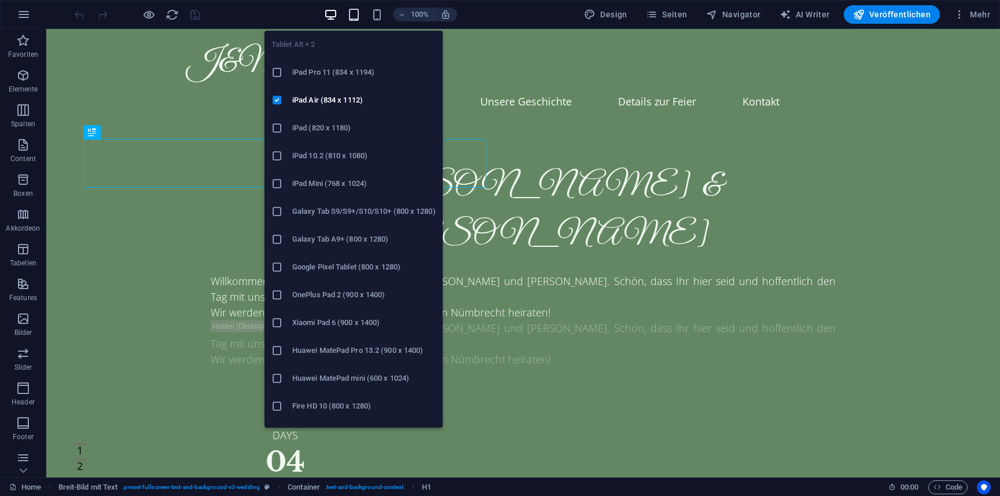
click at [353, 12] on icon "button" at bounding box center [353, 14] width 13 height 13
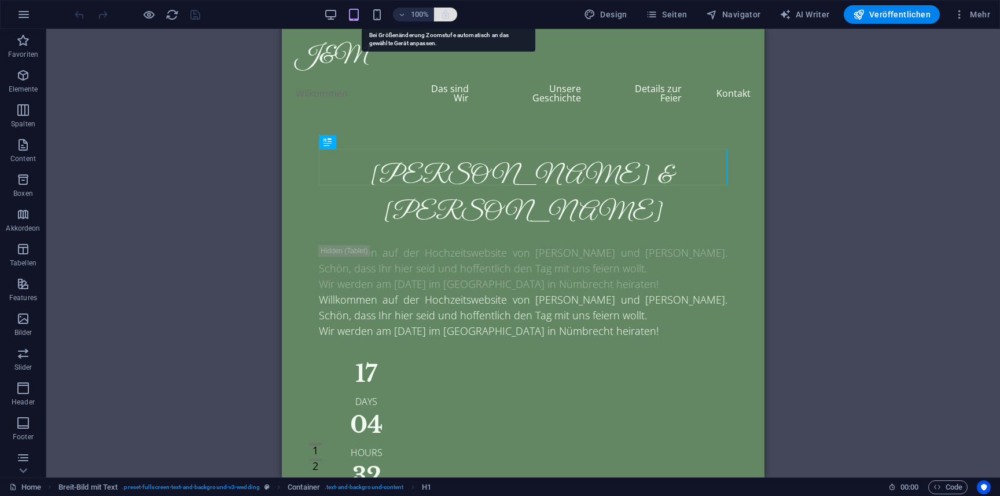
click at [450, 13] on icon "button" at bounding box center [446, 14] width 10 height 10
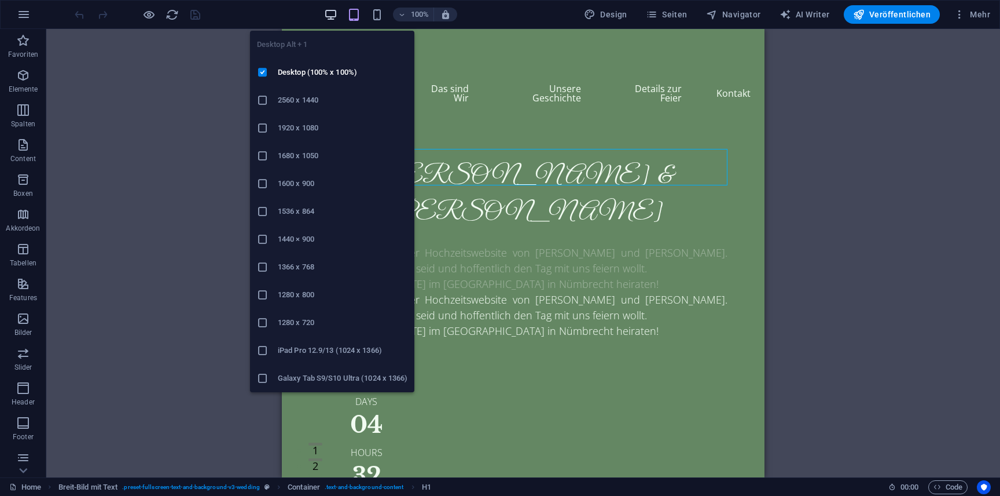
click at [328, 19] on icon "button" at bounding box center [330, 14] width 13 height 13
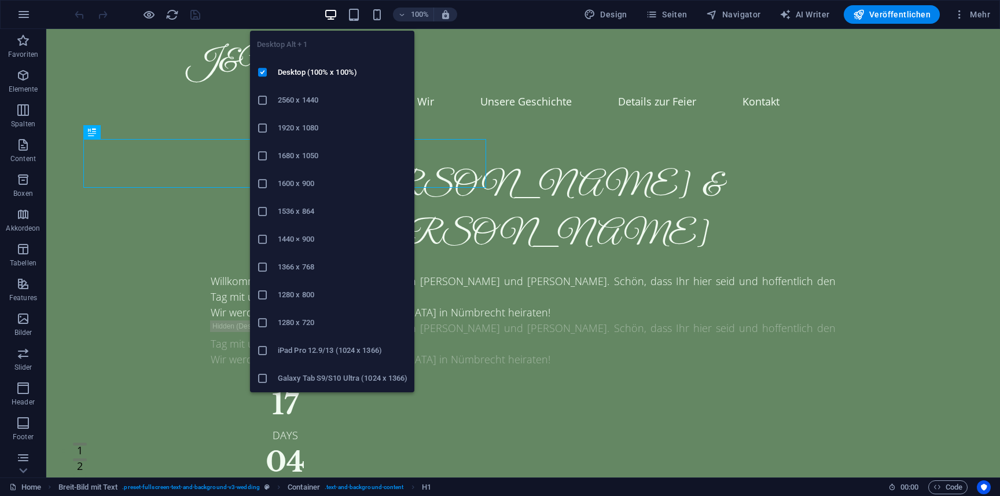
click at [329, 17] on icon "button" at bounding box center [330, 14] width 13 height 13
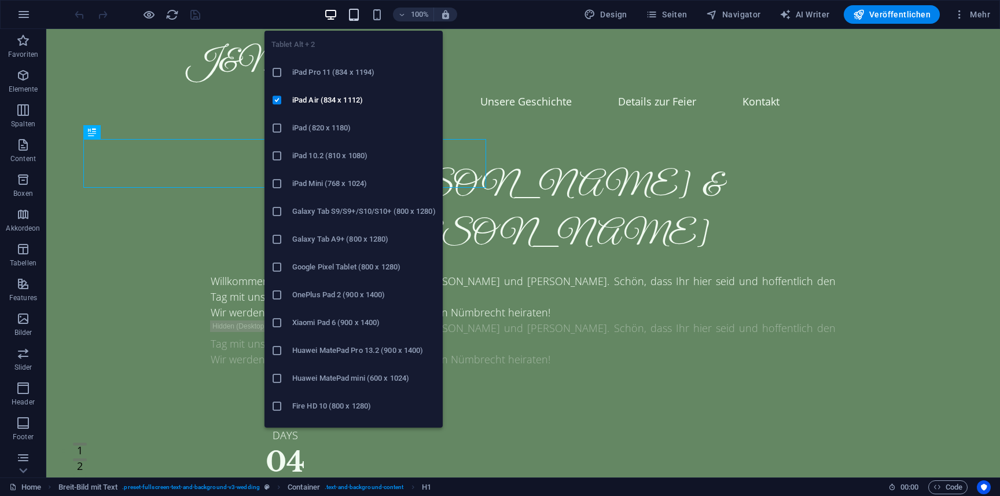
click at [359, 16] on icon "button" at bounding box center [353, 14] width 13 height 13
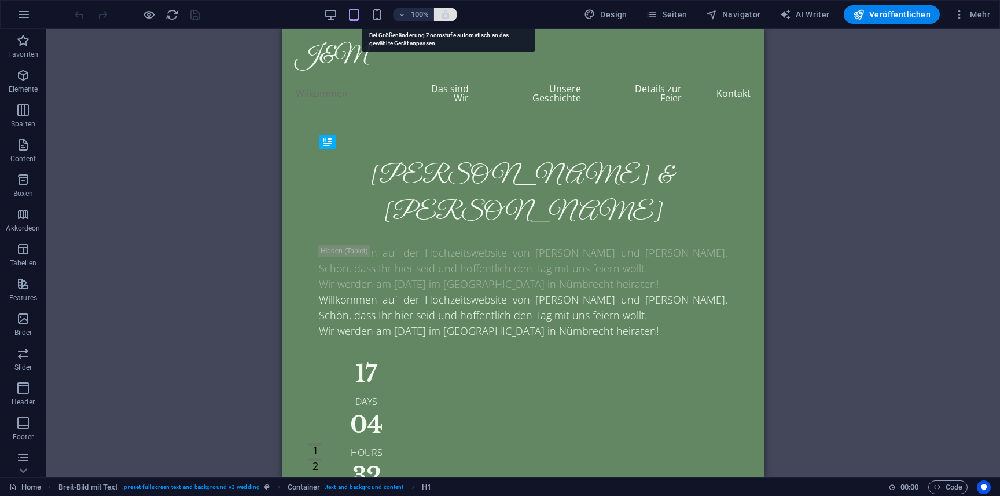
click at [451, 16] on icon "button" at bounding box center [446, 14] width 10 height 10
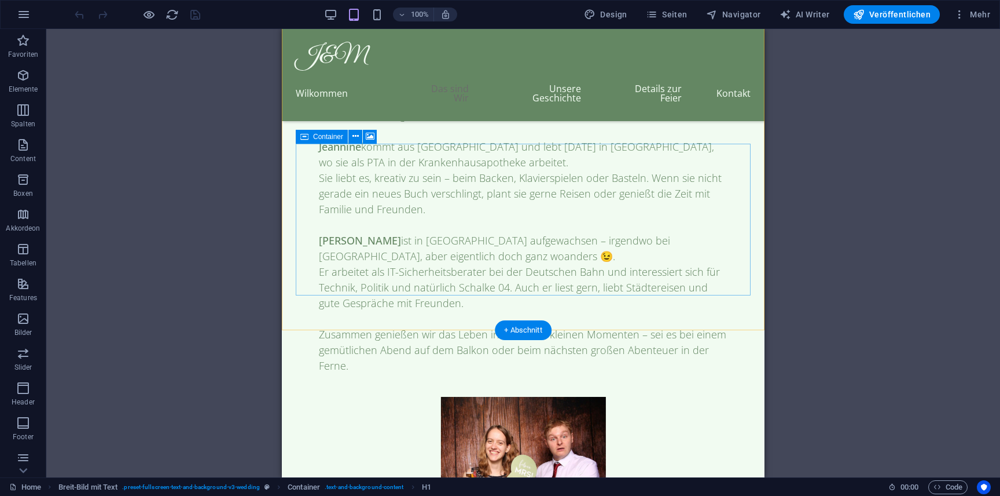
scroll to position [1007, 0]
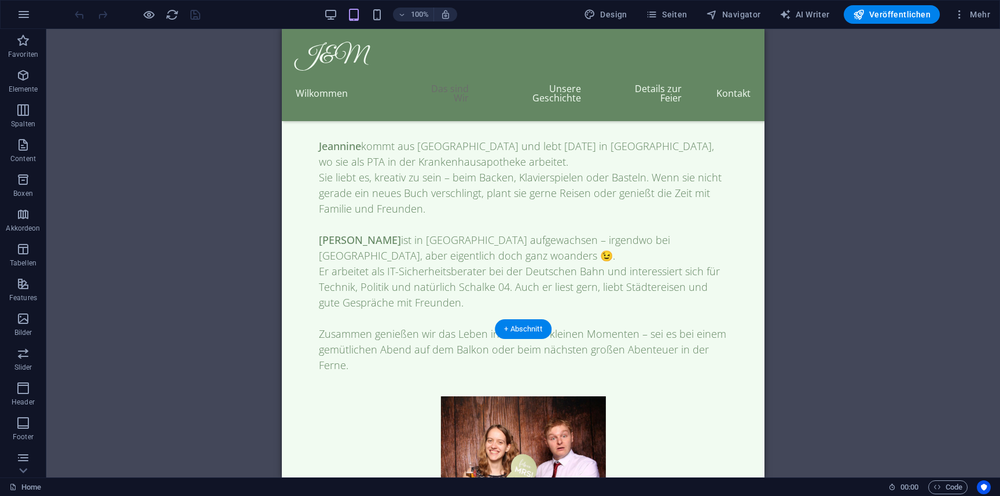
click at [504, 396] on figure at bounding box center [523, 472] width 455 height 152
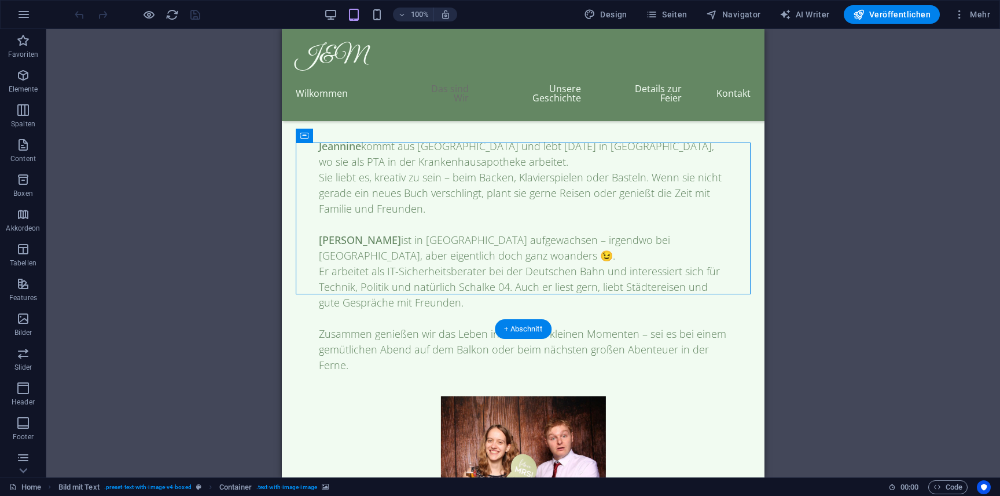
click at [588, 396] on figure at bounding box center [523, 472] width 455 height 152
select select "%"
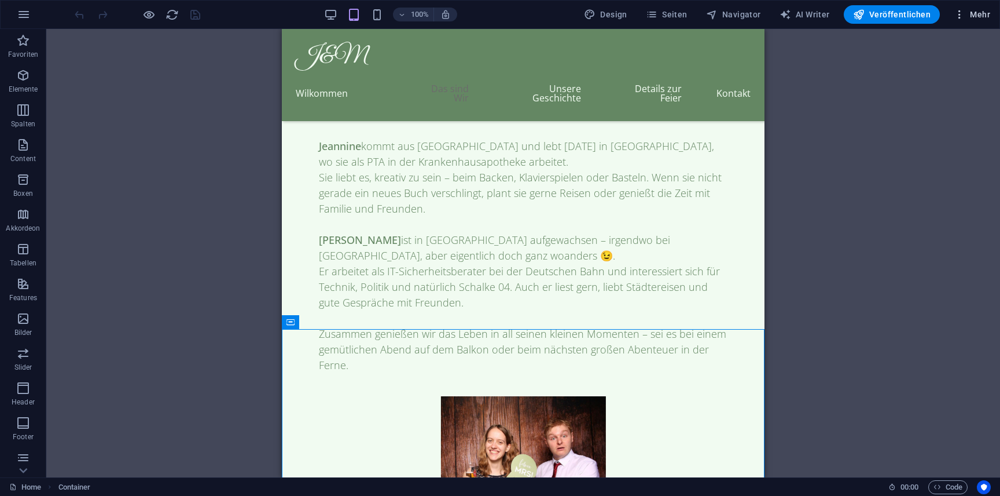
click at [963, 19] on icon "button" at bounding box center [960, 15] width 12 height 12
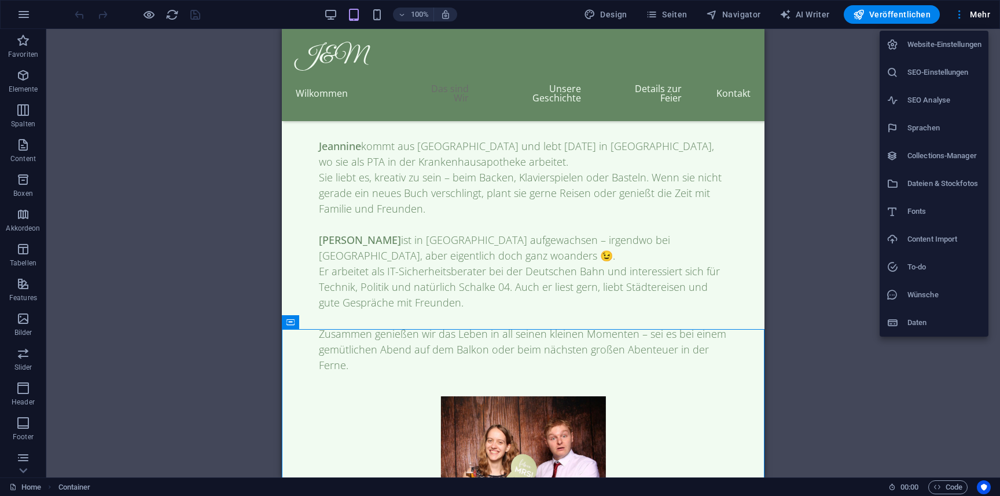
click at [946, 45] on h6 "Website-Einstellungen" at bounding box center [945, 45] width 74 height 14
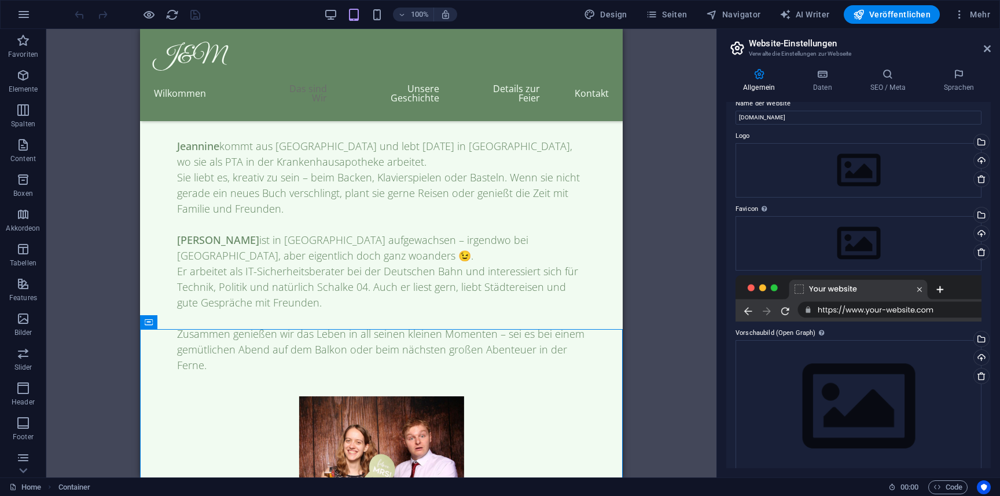
scroll to position [28, 0]
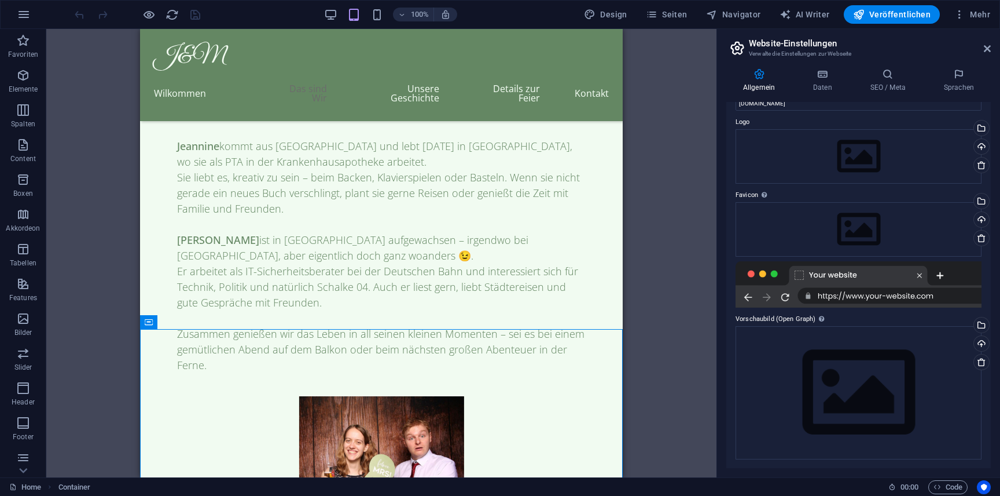
click at [927, 269] on div at bounding box center [859, 284] width 246 height 46
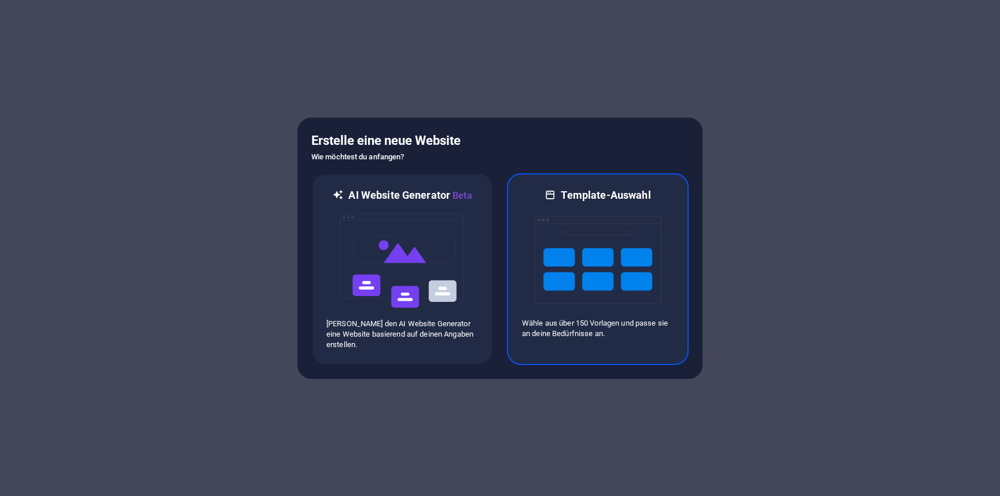
click at [576, 291] on img at bounding box center [597, 260] width 127 height 116
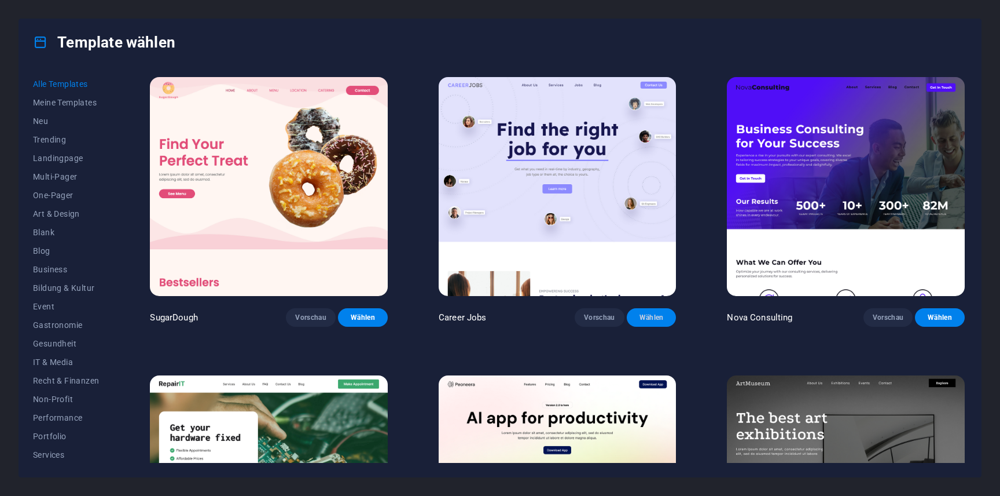
click at [652, 320] on span "Wählen" at bounding box center [651, 317] width 31 height 9
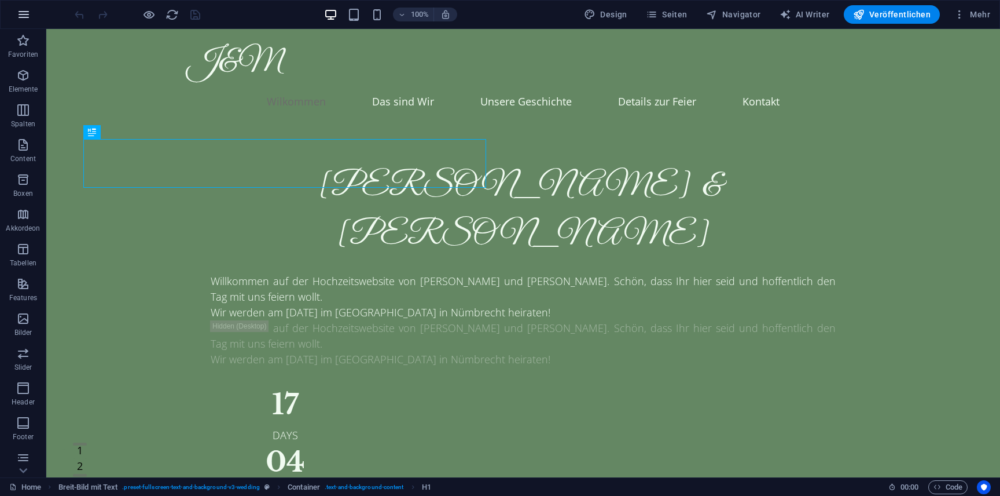
click at [29, 14] on icon "button" at bounding box center [24, 15] width 14 height 14
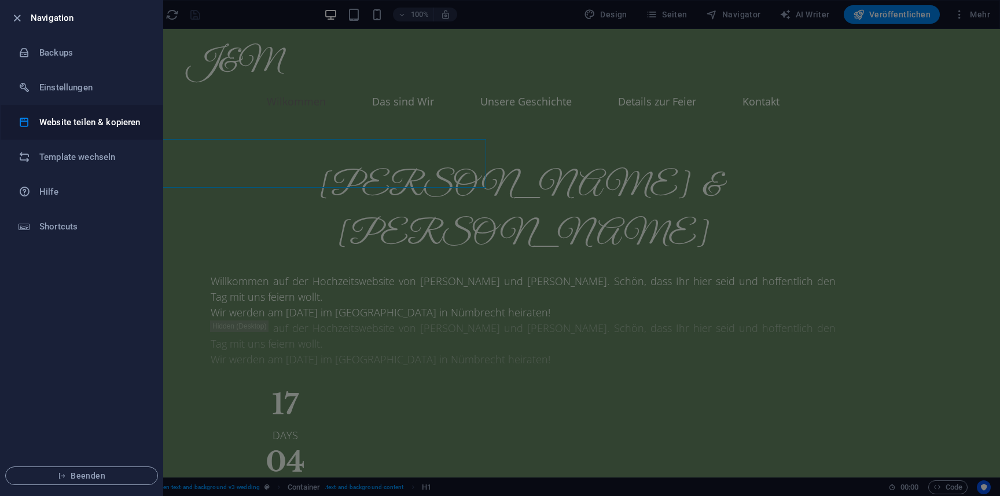
click at [116, 128] on h6 "Website teilen & kopieren" at bounding box center [92, 122] width 107 height 14
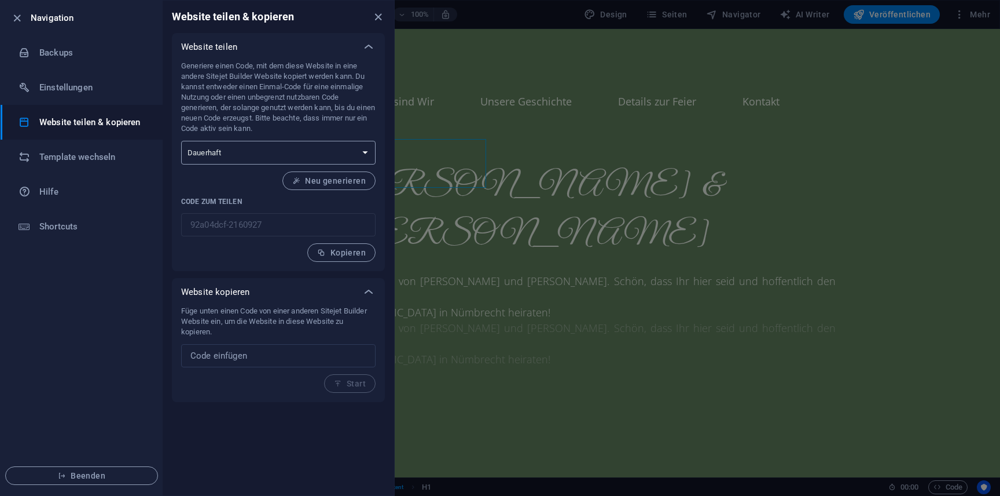
click at [311, 156] on select "Einmalig Dauerhaft" at bounding box center [278, 153] width 195 height 24
select select "onetime"
click at [181, 141] on select "Einmalig Dauerhaft" at bounding box center [278, 153] width 195 height 24
click at [323, 184] on span "Generieren" at bounding box center [337, 180] width 57 height 9
type input "cd1ae7ea-2160927"
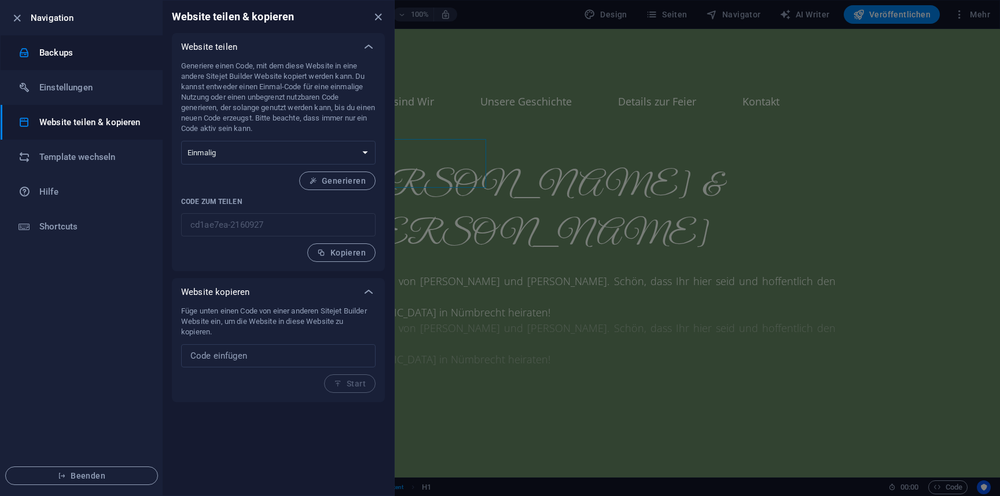
click at [86, 63] on li "Backups" at bounding box center [82, 52] width 162 height 35
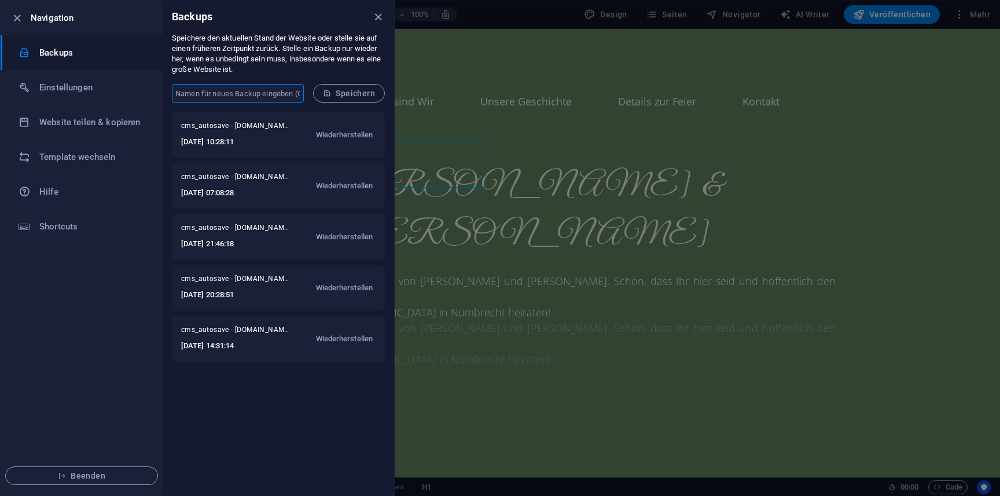
click at [262, 91] on input "text" at bounding box center [238, 93] width 132 height 19
type input "Vor Verschieben"
click at [370, 86] on button "Speichern" at bounding box center [349, 93] width 72 height 19
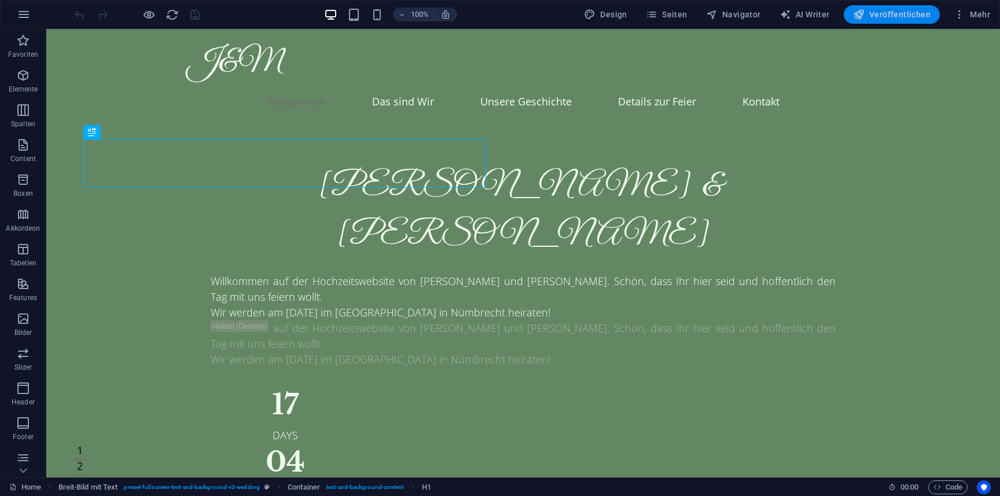
click at [896, 11] on span "Veröffentlichen" at bounding box center [892, 15] width 78 height 12
click at [31, 12] on button "button" at bounding box center [24, 15] width 28 height 28
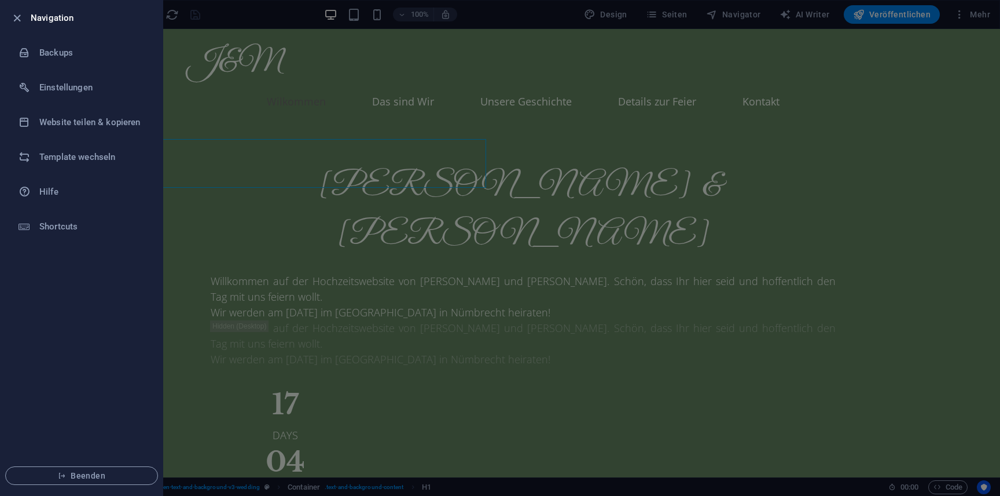
click at [563, 16] on div at bounding box center [500, 248] width 1000 height 496
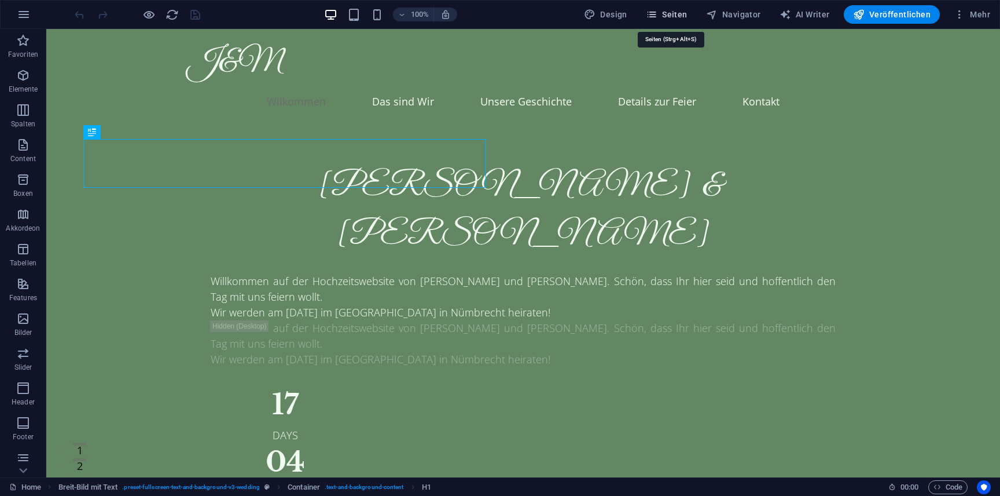
click at [679, 19] on span "Seiten" at bounding box center [667, 15] width 42 height 12
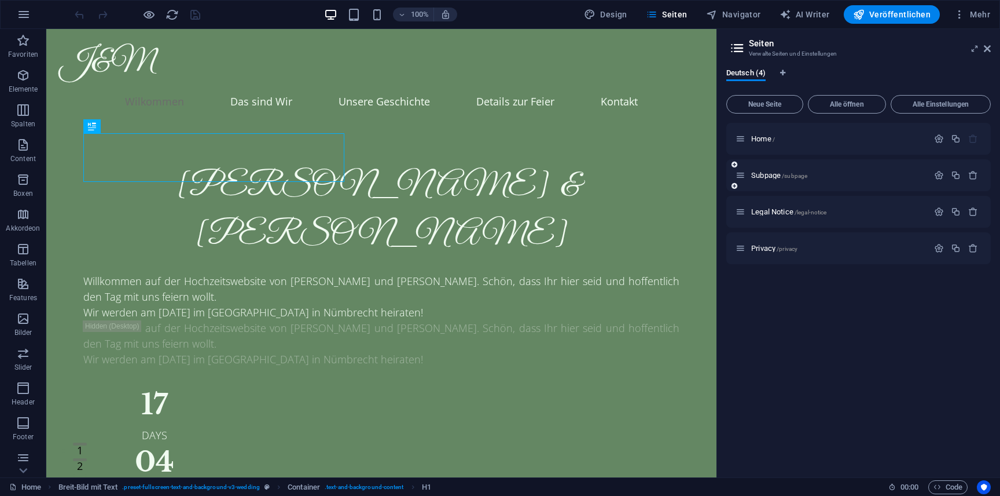
click at [857, 170] on div "Subpage /subpage" at bounding box center [832, 174] width 193 height 13
click at [790, 133] on div "Home /" at bounding box center [832, 138] width 193 height 13
click at [790, 137] on p "Home /" at bounding box center [838, 139] width 174 height 8
click at [942, 137] on icon "button" at bounding box center [939, 139] width 10 height 10
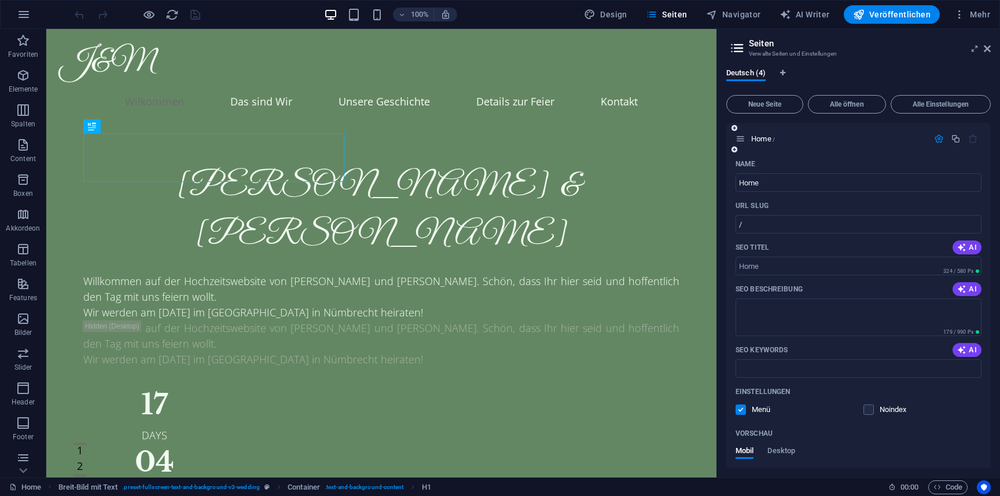
click at [939, 140] on icon "button" at bounding box center [939, 139] width 10 height 10
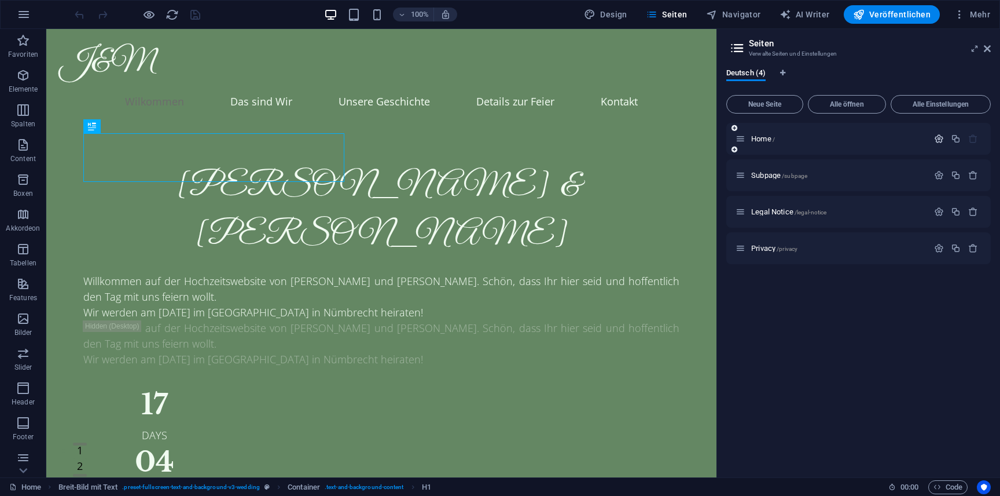
click at [938, 140] on icon "button" at bounding box center [939, 139] width 10 height 10
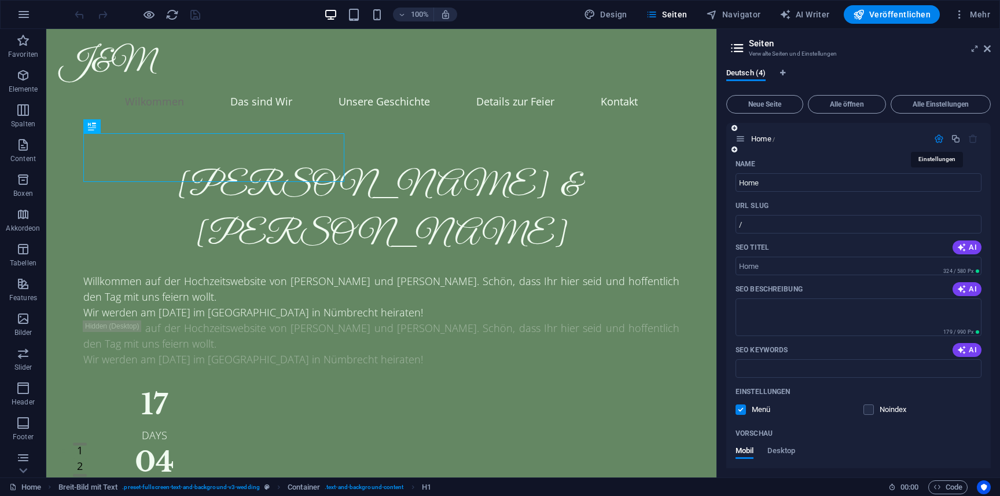
click at [938, 140] on icon "button" at bounding box center [939, 139] width 10 height 10
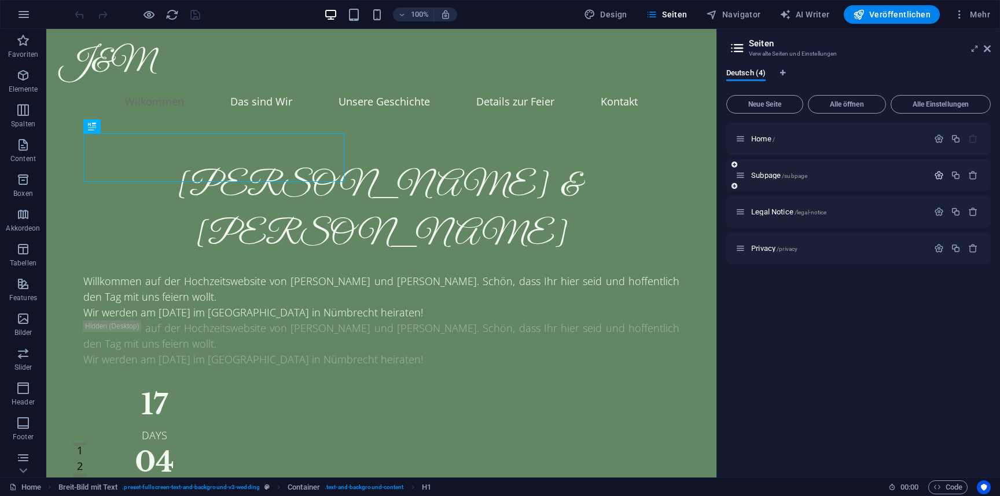
click at [944, 178] on icon "button" at bounding box center [939, 175] width 10 height 10
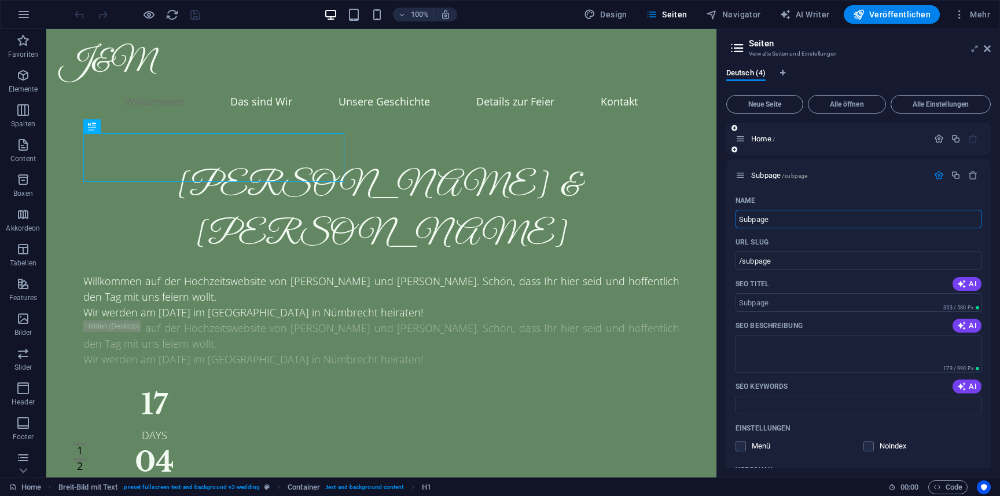
click at [935, 146] on div "Home /" at bounding box center [858, 139] width 265 height 32
click at [937, 139] on icon "button" at bounding box center [939, 139] width 10 height 10
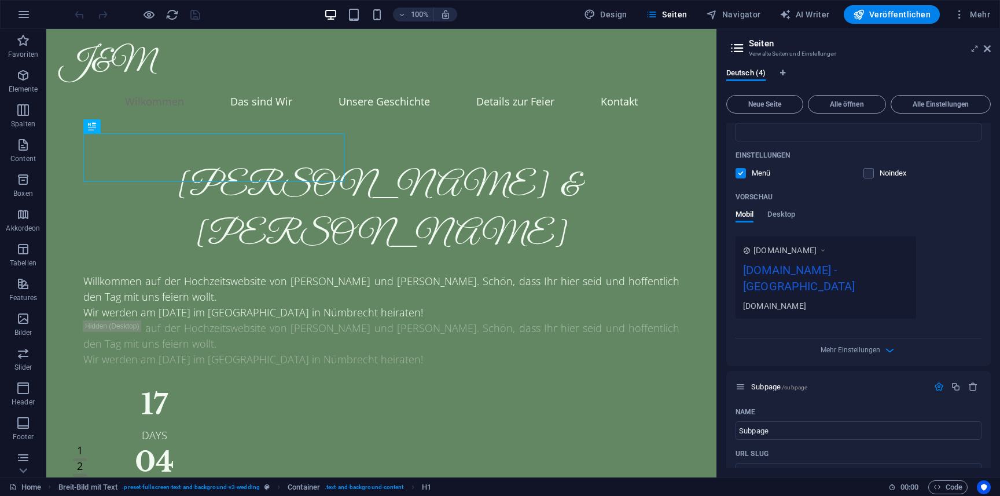
scroll to position [252, 0]
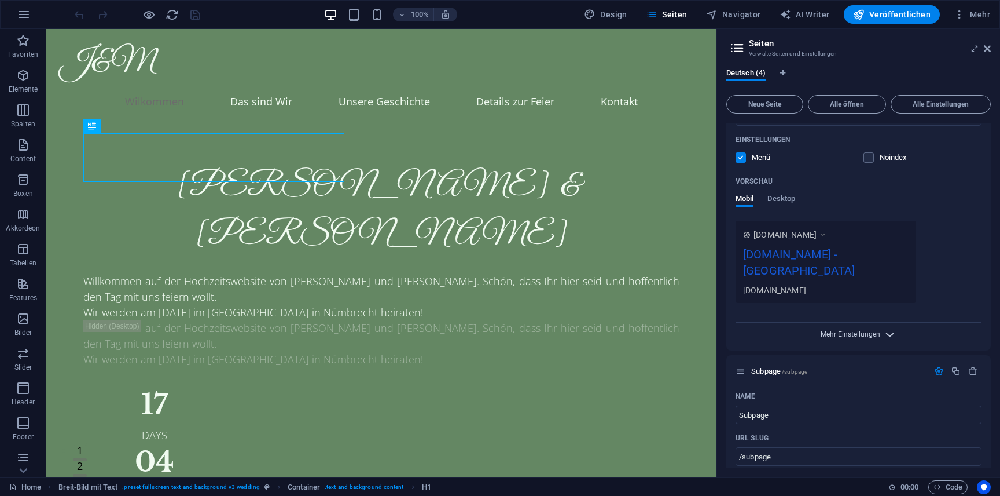
click at [852, 332] on span "Mehr Einstellungen" at bounding box center [851, 334] width 60 height 8
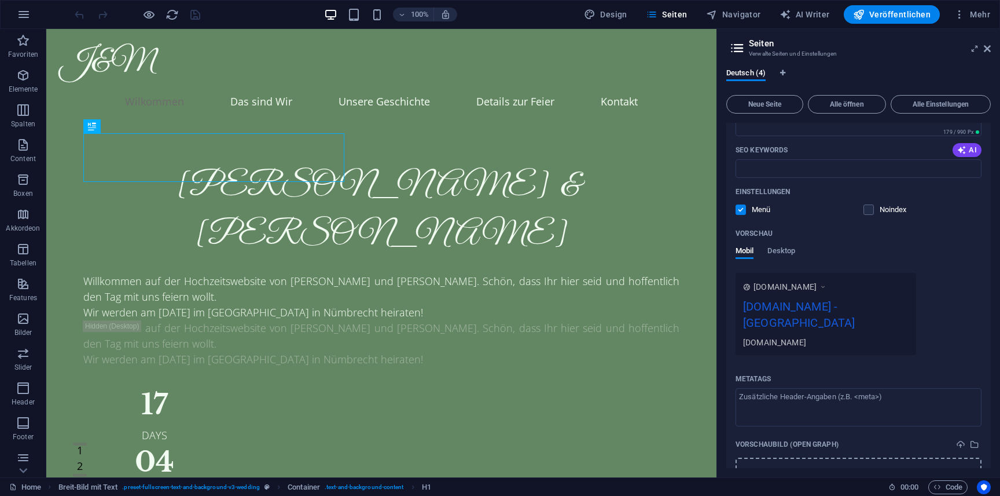
scroll to position [201, 0]
click at [783, 248] on span "Desktop" at bounding box center [782, 251] width 28 height 16
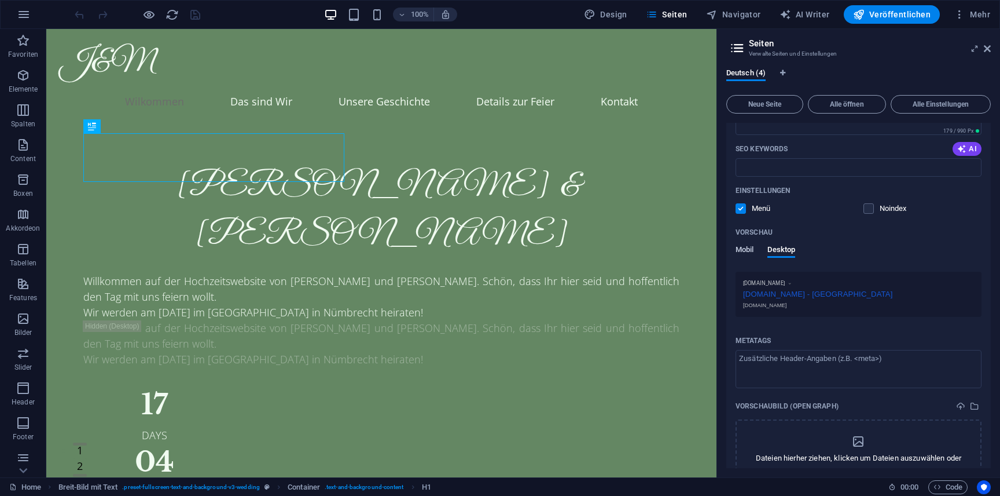
click at [750, 247] on span "Mobil" at bounding box center [745, 251] width 18 height 16
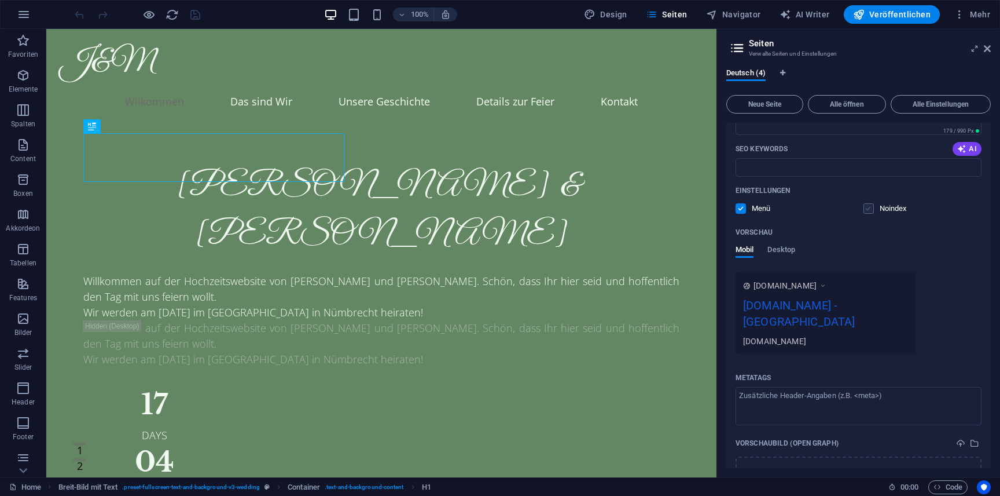
click at [868, 208] on label at bounding box center [869, 208] width 10 height 10
click at [0, 0] on input "checkbox" at bounding box center [0, 0] width 0 height 0
click at [746, 207] on label at bounding box center [741, 208] width 10 height 10
click at [0, 0] on input "checkbox" at bounding box center [0, 0] width 0 height 0
click at [745, 207] on label at bounding box center [741, 208] width 10 height 10
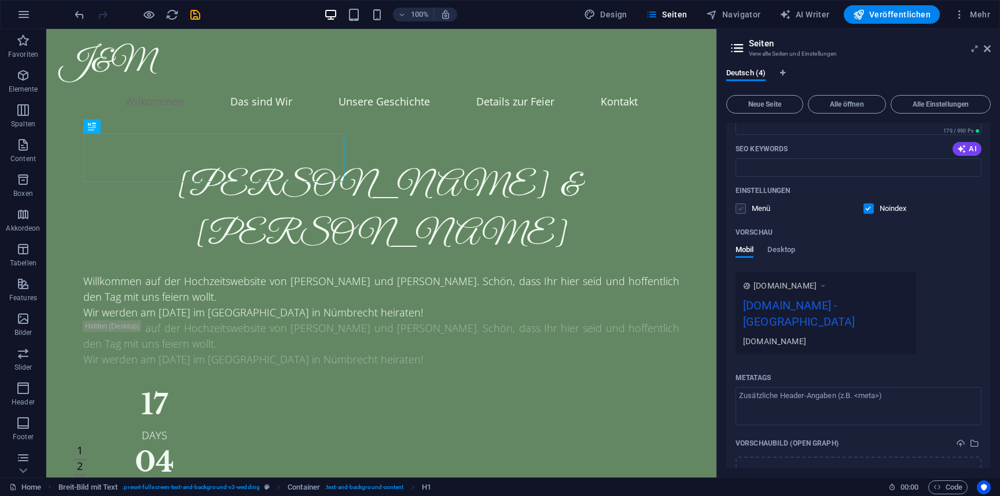
click at [0, 0] on input "checkbox" at bounding box center [0, 0] width 0 height 0
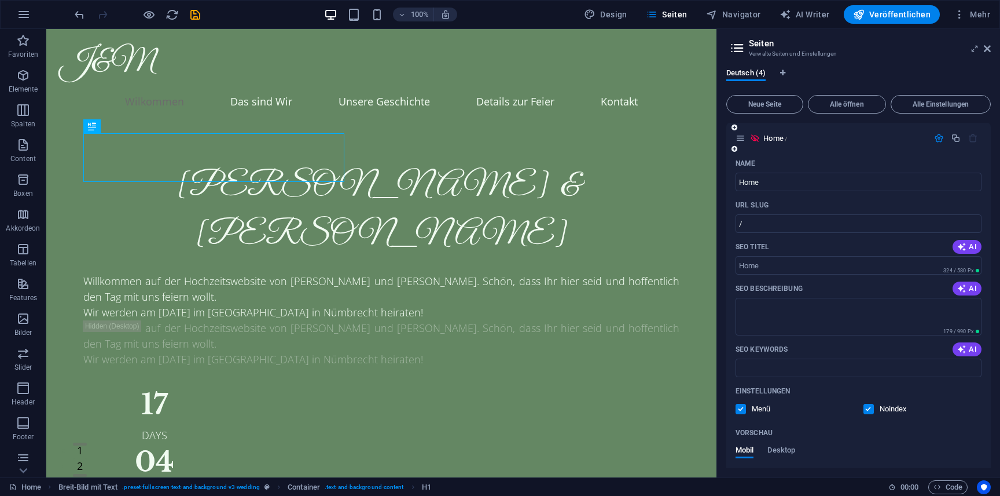
scroll to position [0, 0]
click at [762, 227] on input "/" at bounding box center [859, 224] width 246 height 19
type input "/site/"
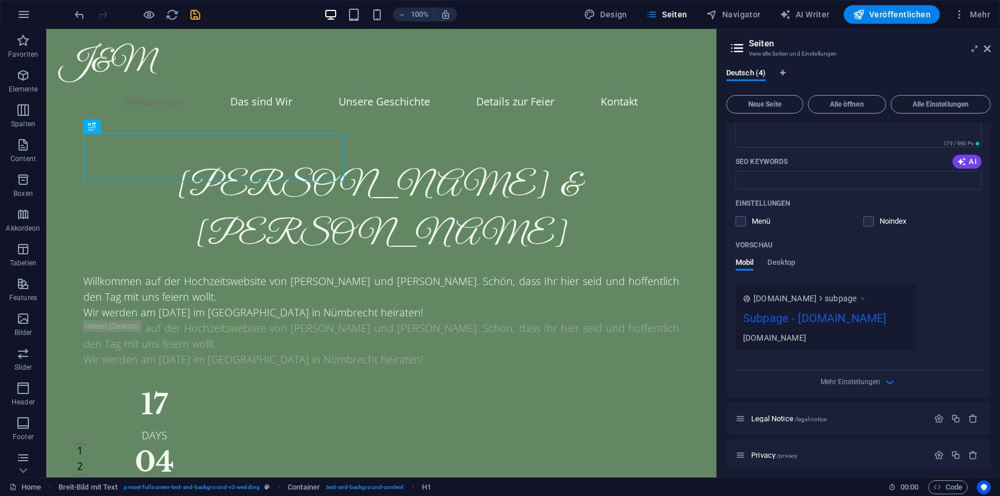
scroll to position [863, 0]
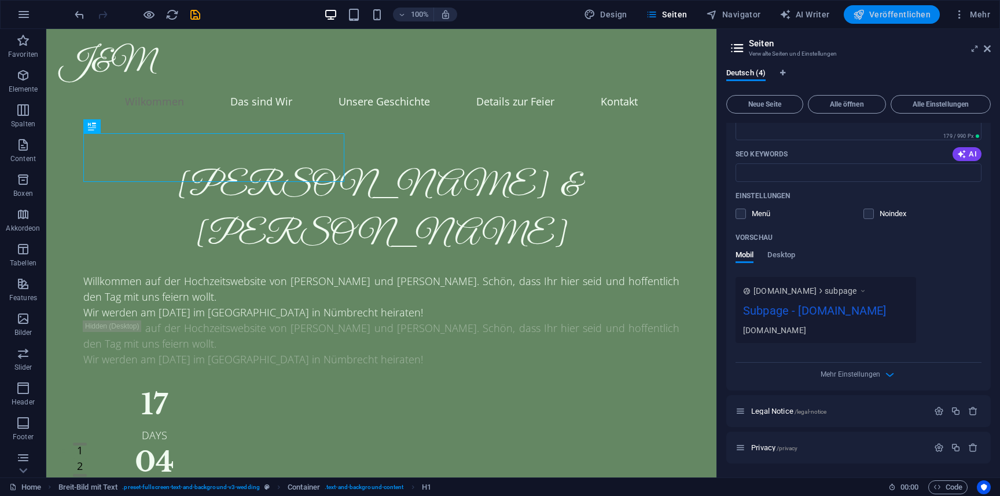
click at [872, 18] on span "Veröffentlichen" at bounding box center [892, 15] width 78 height 12
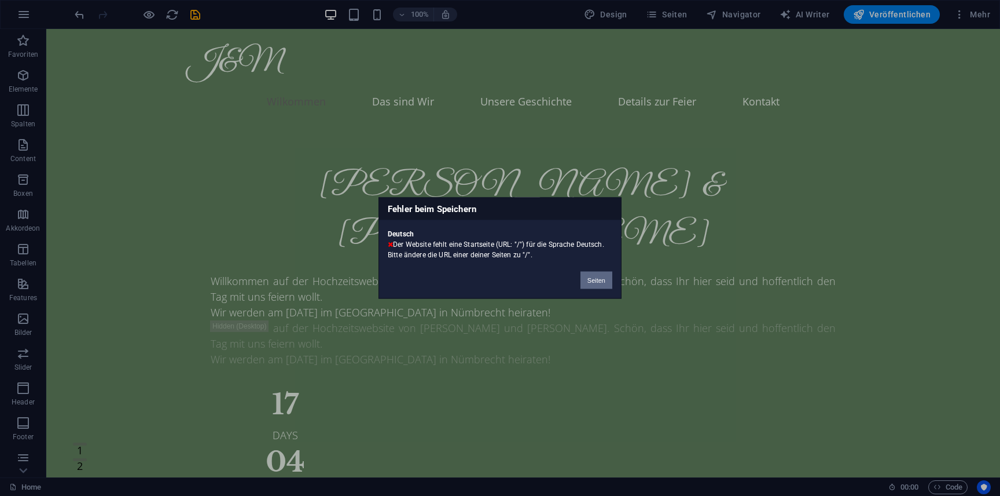
click at [596, 276] on button "Seiten" at bounding box center [597, 279] width 32 height 17
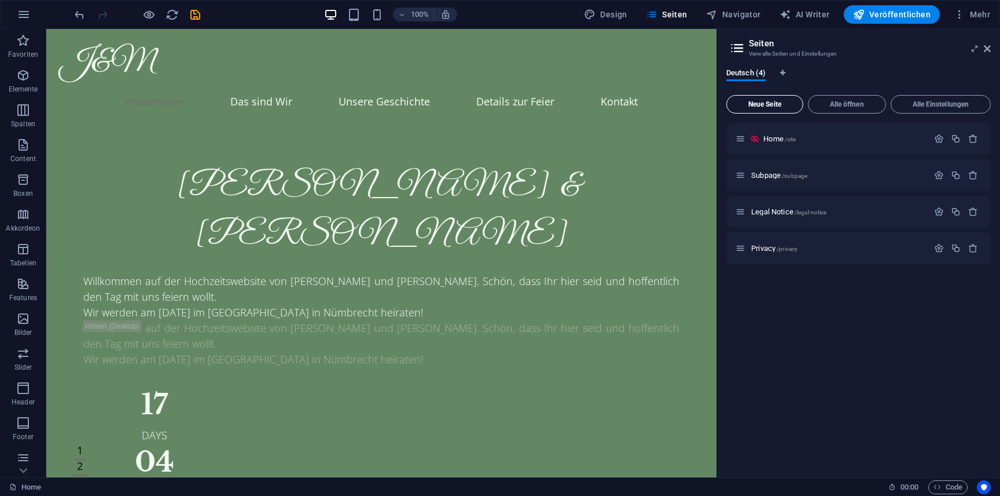
click at [768, 108] on span "Neue Seite" at bounding box center [765, 104] width 67 height 7
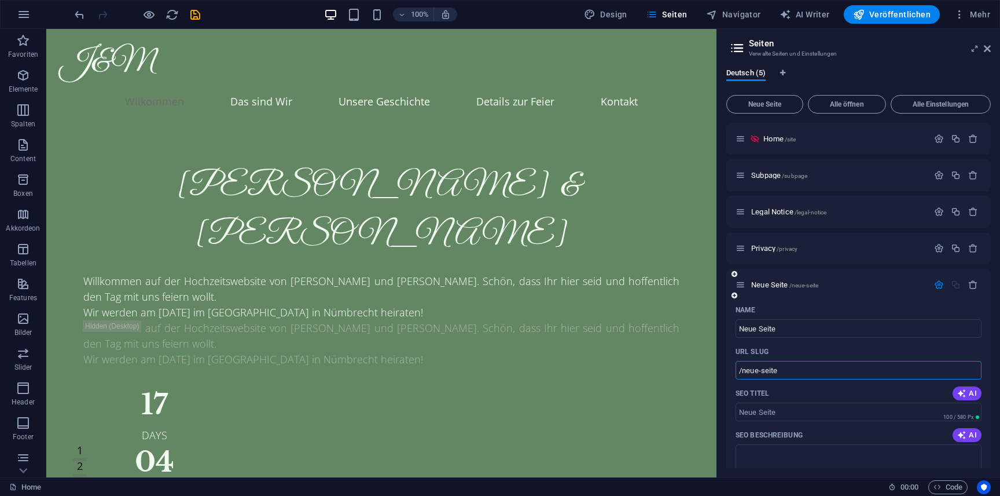
click at [783, 365] on input "/neue-seite" at bounding box center [859, 370] width 246 height 19
drag, startPoint x: 788, startPoint y: 367, endPoint x: 743, endPoint y: 372, distance: 45.5
click at [743, 372] on input "/neue-seite" at bounding box center [859, 370] width 246 height 19
type input "/"
click at [780, 321] on input "Neue Seite" at bounding box center [859, 328] width 246 height 19
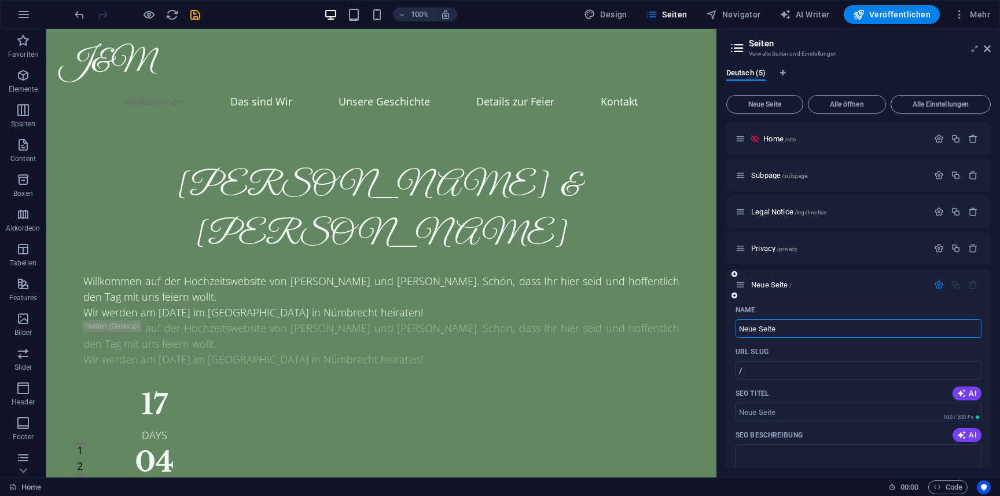
click at [780, 321] on input "Neue Seite" at bounding box center [859, 328] width 246 height 19
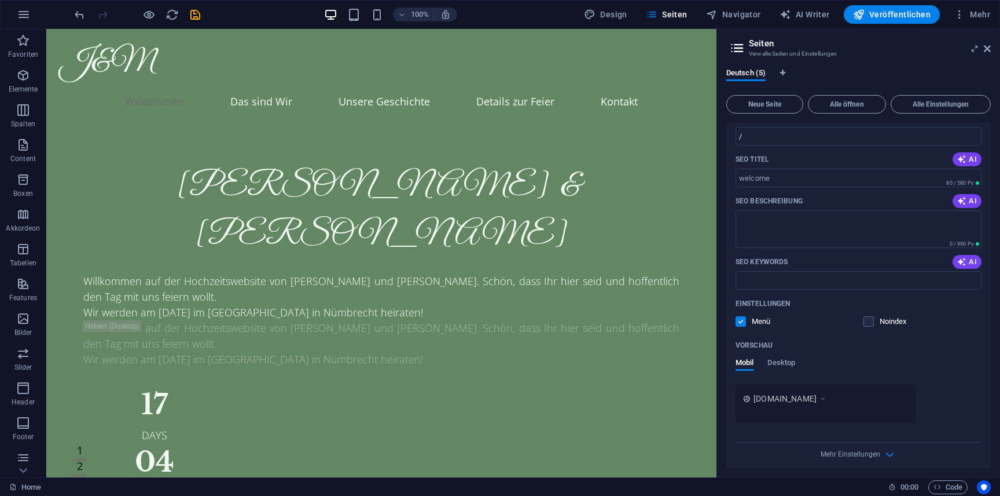
scroll to position [241, 0]
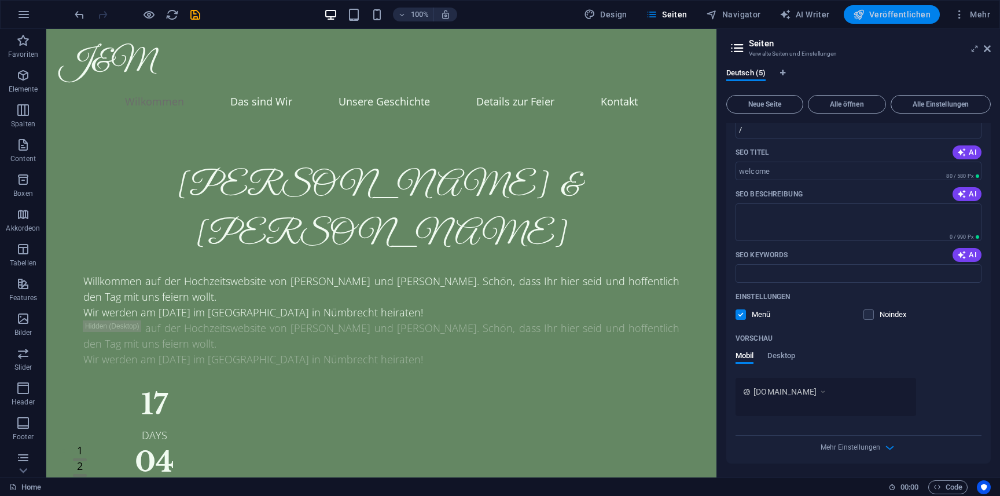
type input "welcome"
click at [911, 12] on span "Veröffentlichen" at bounding box center [892, 15] width 78 height 12
